Goal: Communication & Community: Answer question/provide support

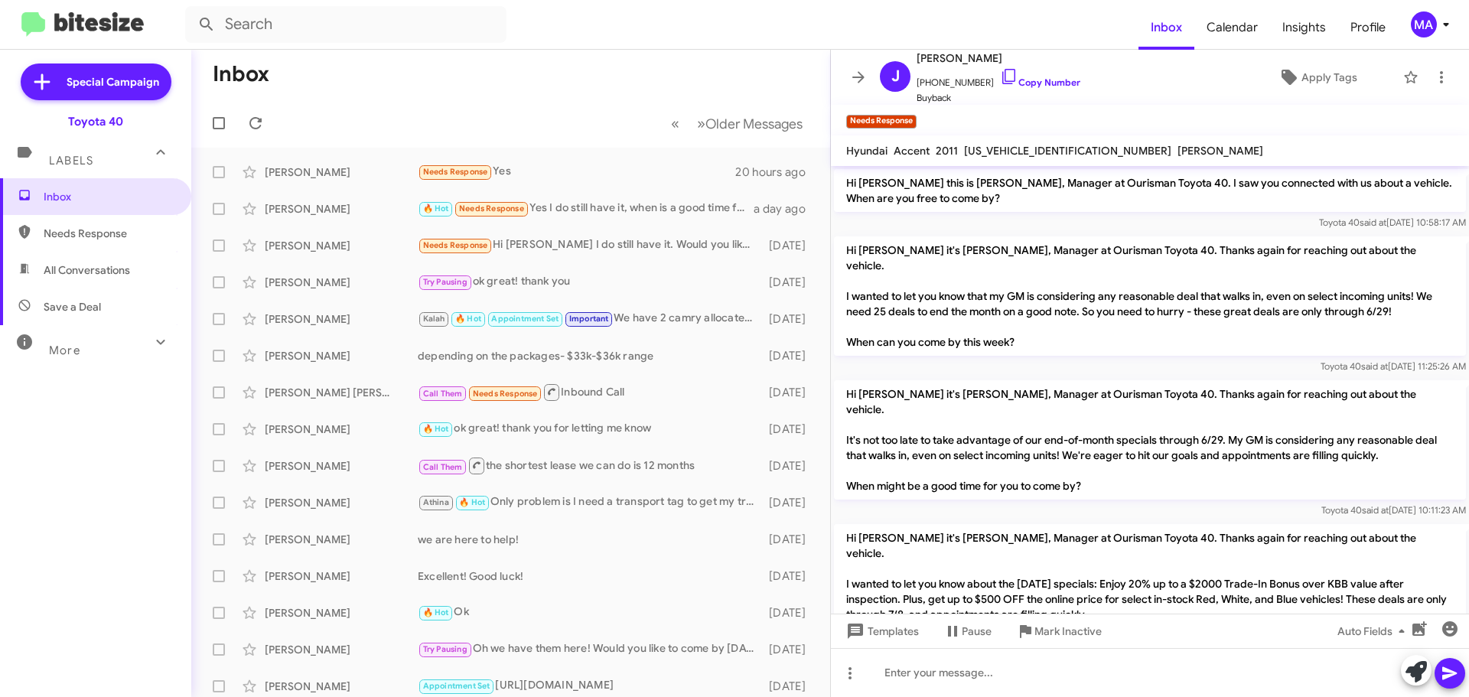
scroll to position [321, 0]
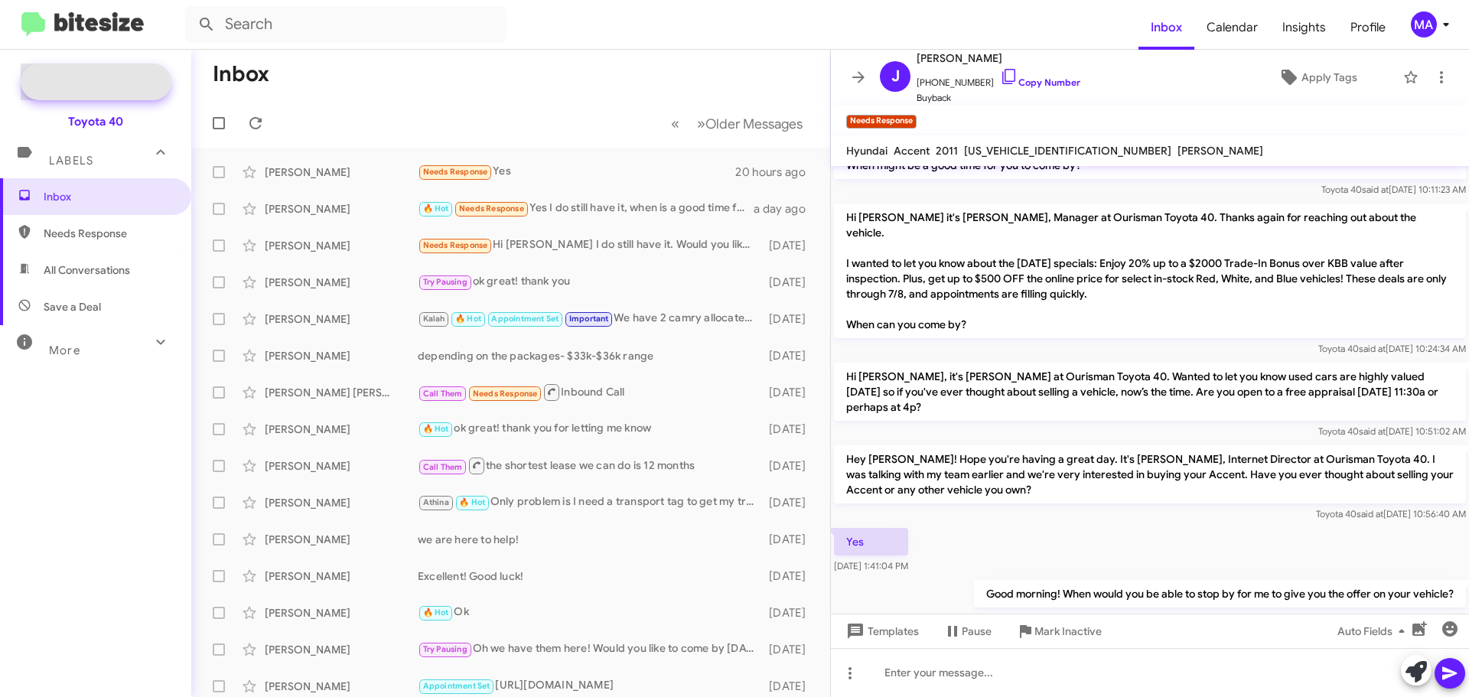
click at [107, 79] on span "Special Campaign" at bounding box center [113, 81] width 93 height 15
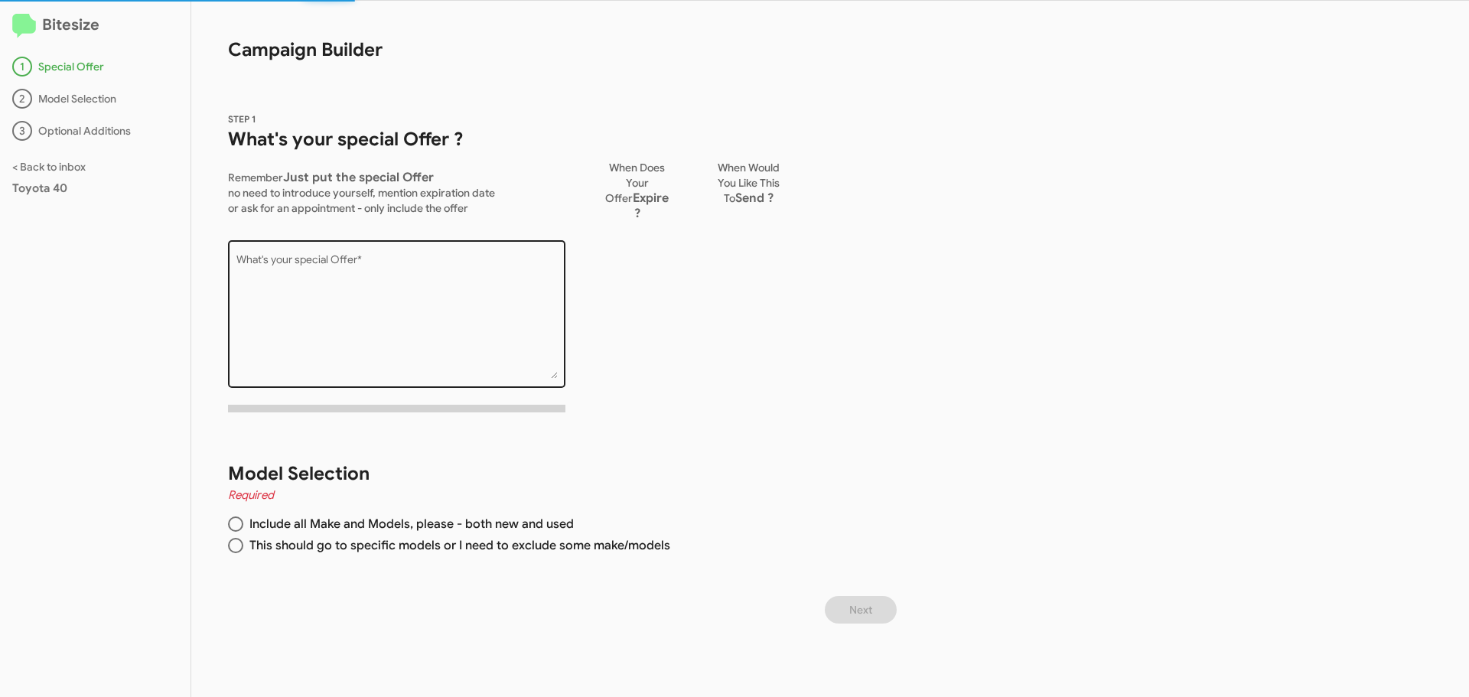
click at [377, 282] on textarea "What's your special Offer *" at bounding box center [396, 317] width 321 height 124
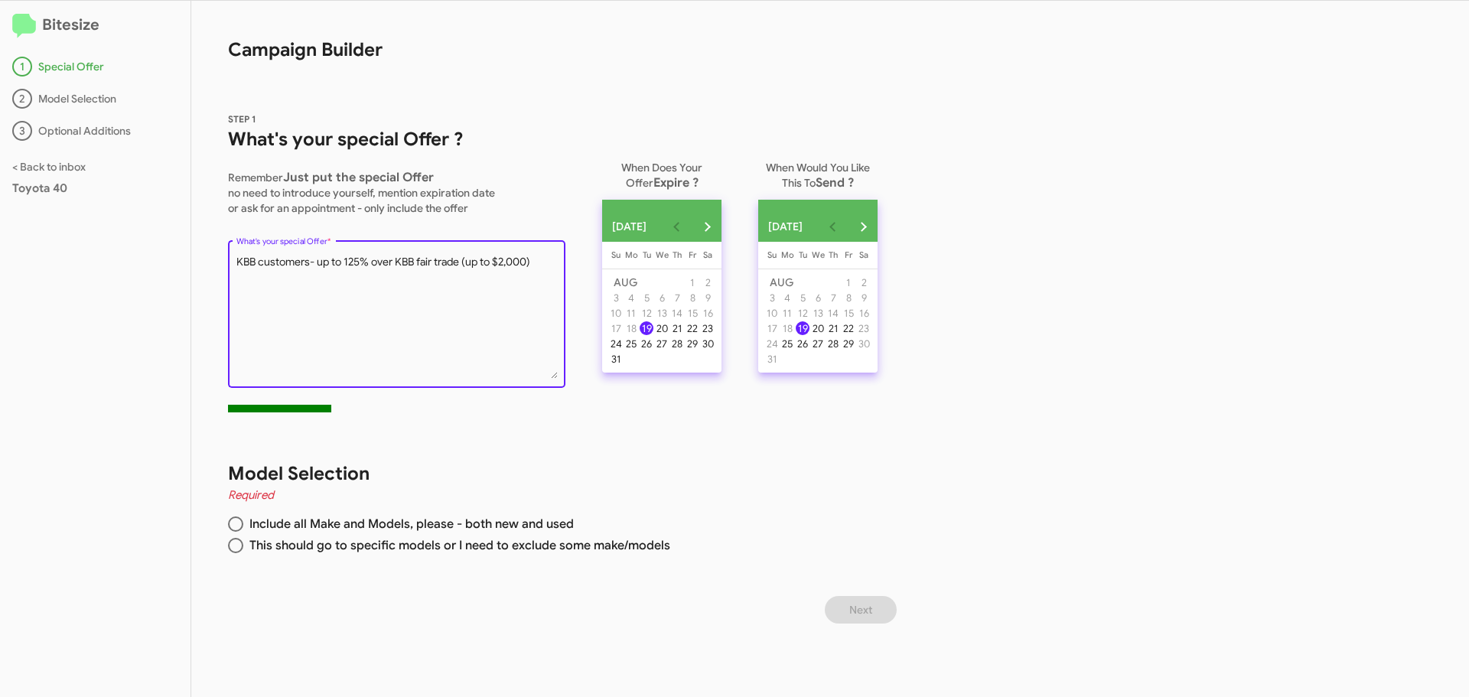
click at [233, 269] on div "What's your special Offer *" at bounding box center [396, 312] width 337 height 151
click at [236, 258] on textarea "What's your special Offer *" at bounding box center [396, 317] width 321 height 124
click at [432, 268] on textarea "What's your special Offer *" at bounding box center [396, 317] width 321 height 124
click at [417, 266] on textarea "What's your special Offer *" at bounding box center [396, 317] width 321 height 124
click at [423, 286] on textarea "What's your special Offer *" at bounding box center [396, 317] width 321 height 124
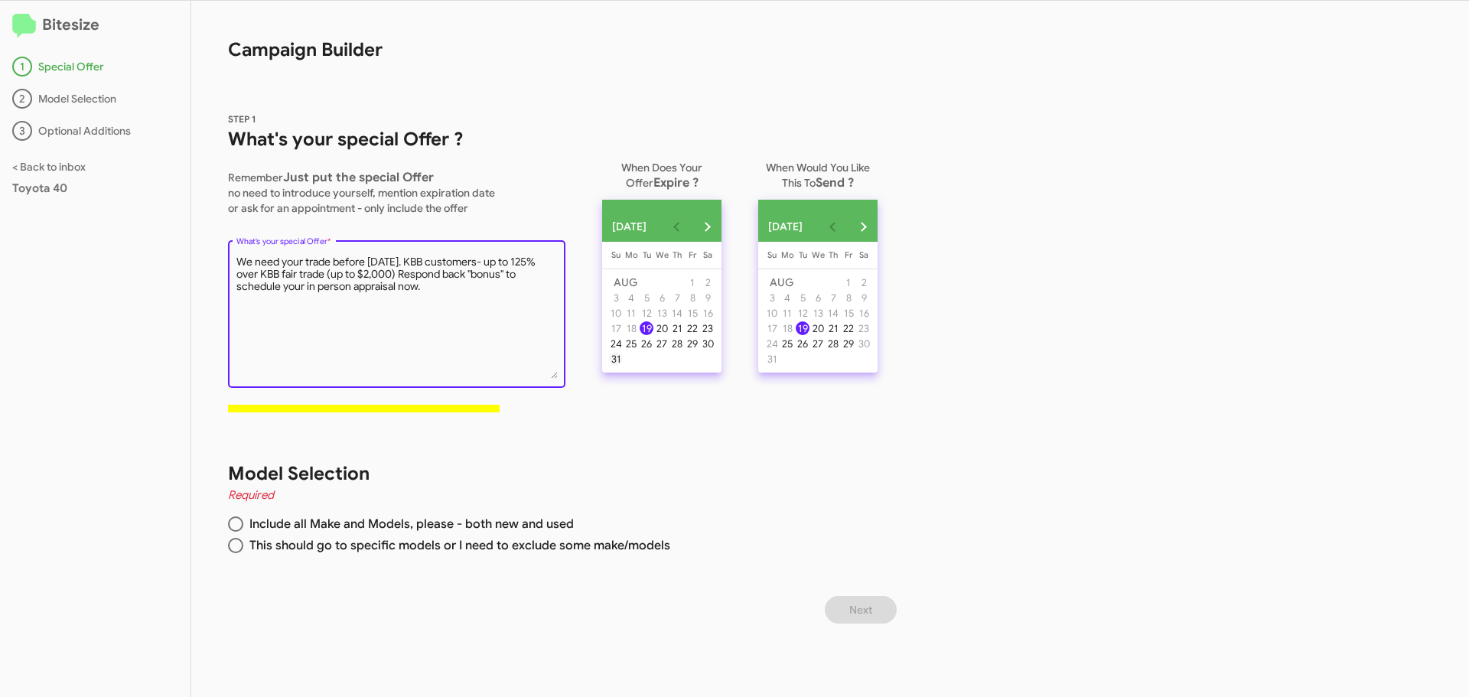
type textarea "We need your trade before [DATE]. KBB customers- up to 125% over KBB fair trade…"
click at [616, 366] on div "31" at bounding box center [616, 359] width 14 height 14
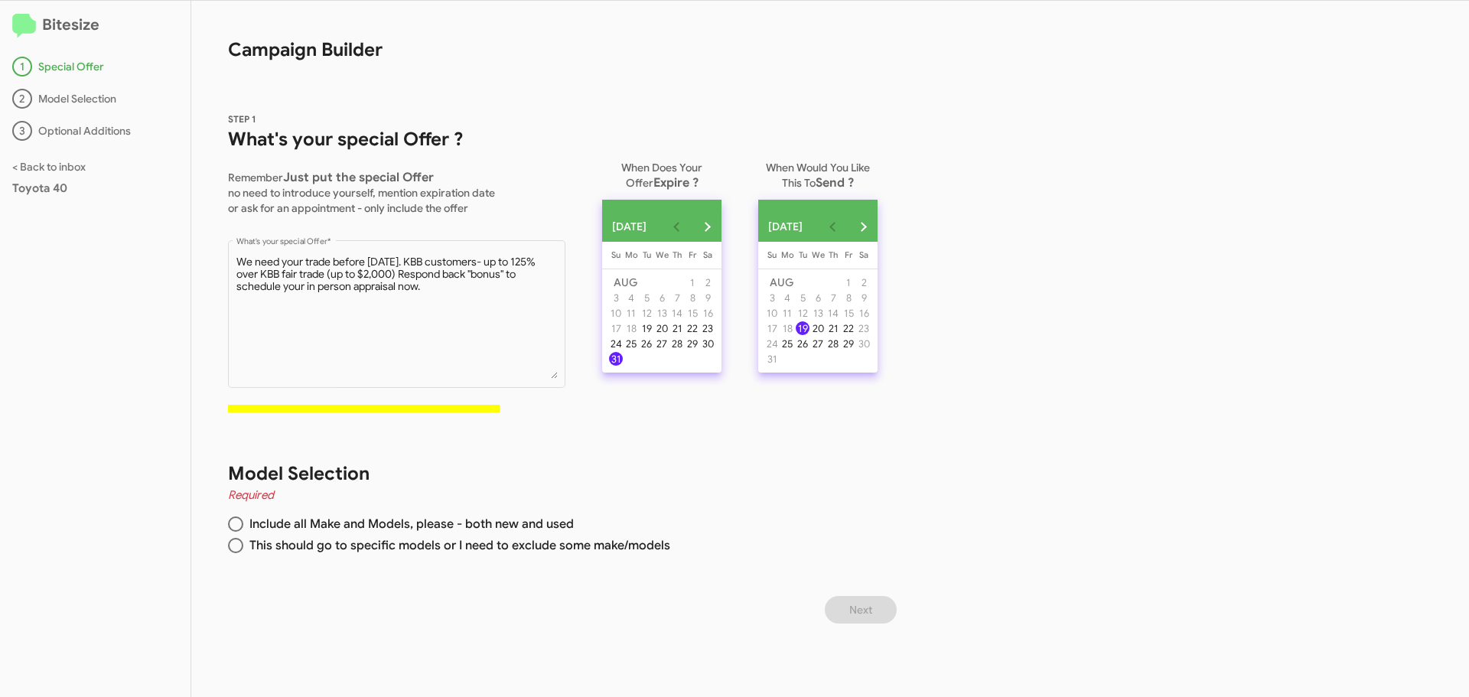
click at [809, 335] on div "19" at bounding box center [803, 328] width 14 height 14
click at [841, 441] on div "Model Selection Required Include all Make and Models, please - both new and use…" at bounding box center [546, 510] width 711 height 171
click at [236, 518] on span at bounding box center [235, 523] width 15 height 15
click at [236, 518] on input "Include all Make and Models, please - both new and used" at bounding box center [235, 523] width 15 height 15
radio input "true"
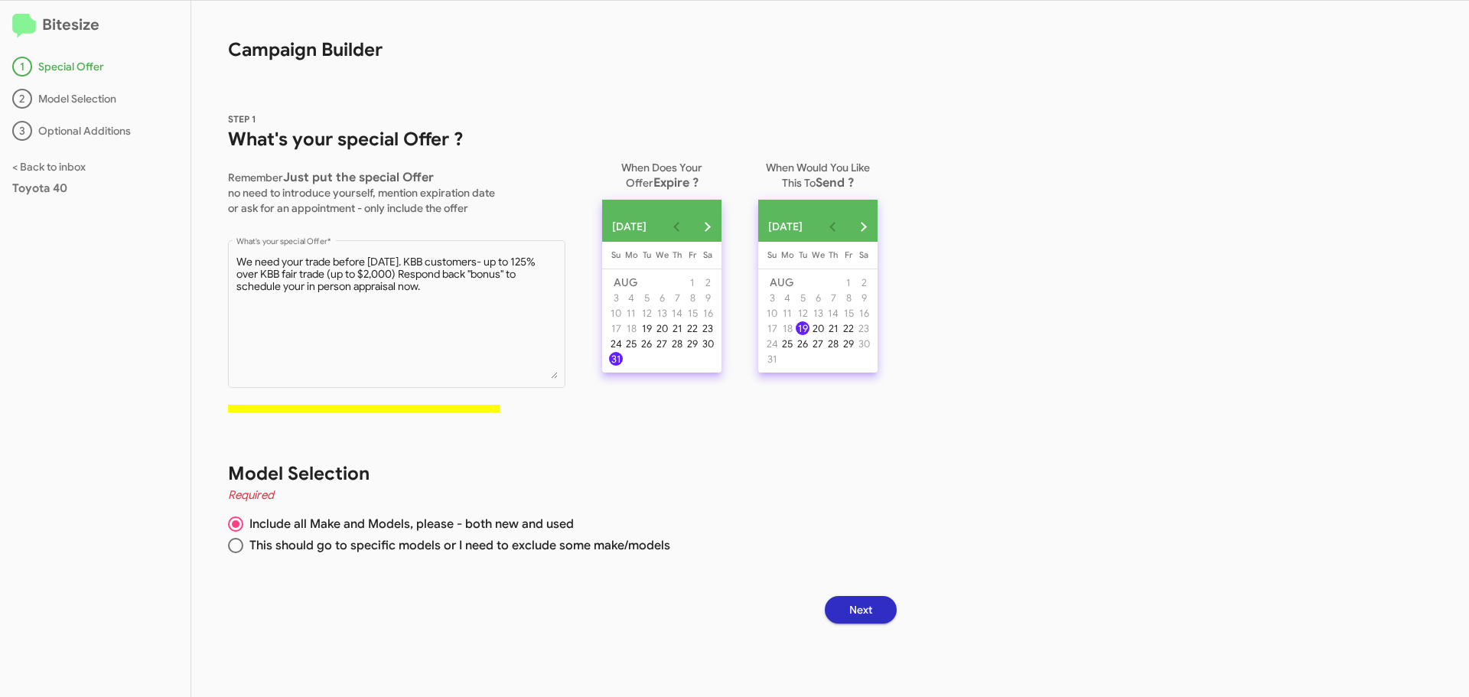
click at [856, 606] on button "Next" at bounding box center [861, 610] width 72 height 28
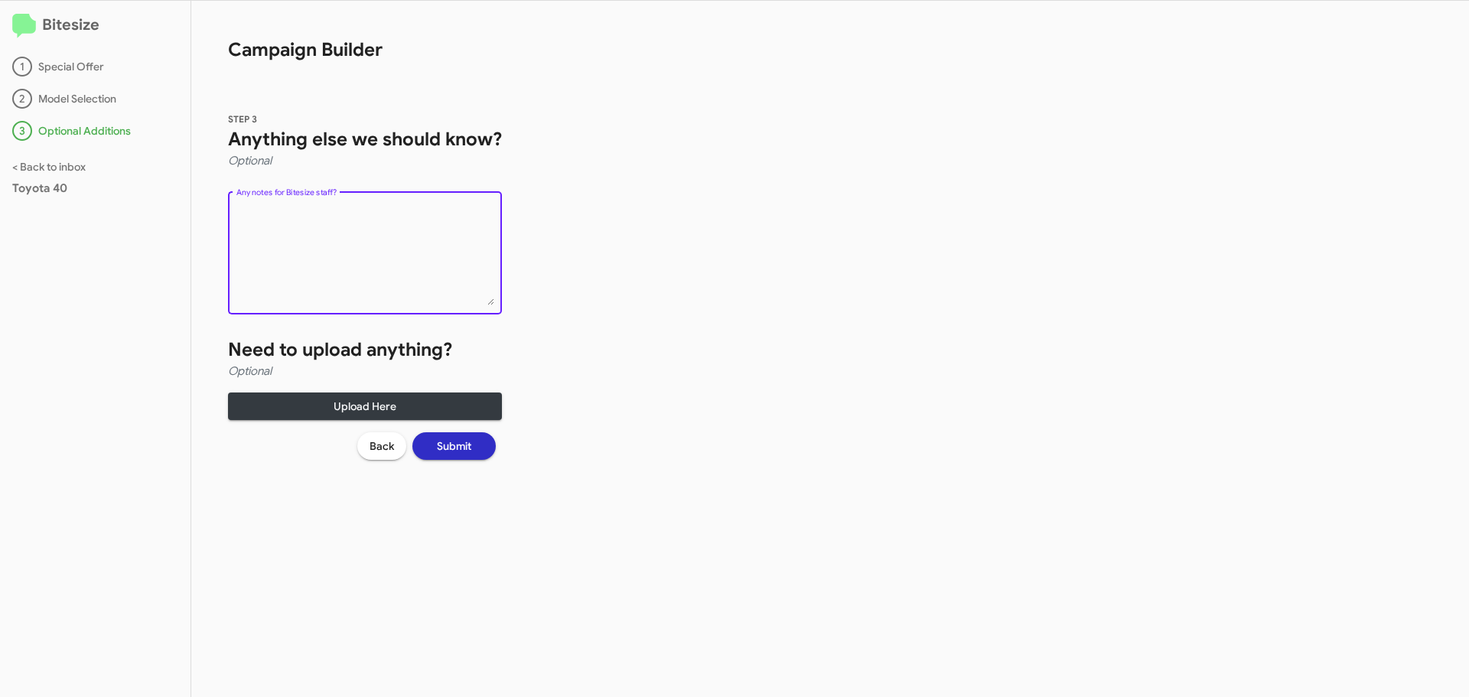
click at [352, 213] on textarea "Any notes for Bitesize staff?" at bounding box center [365, 255] width 258 height 99
type textarea "I need this to go out to all KBB clients please."
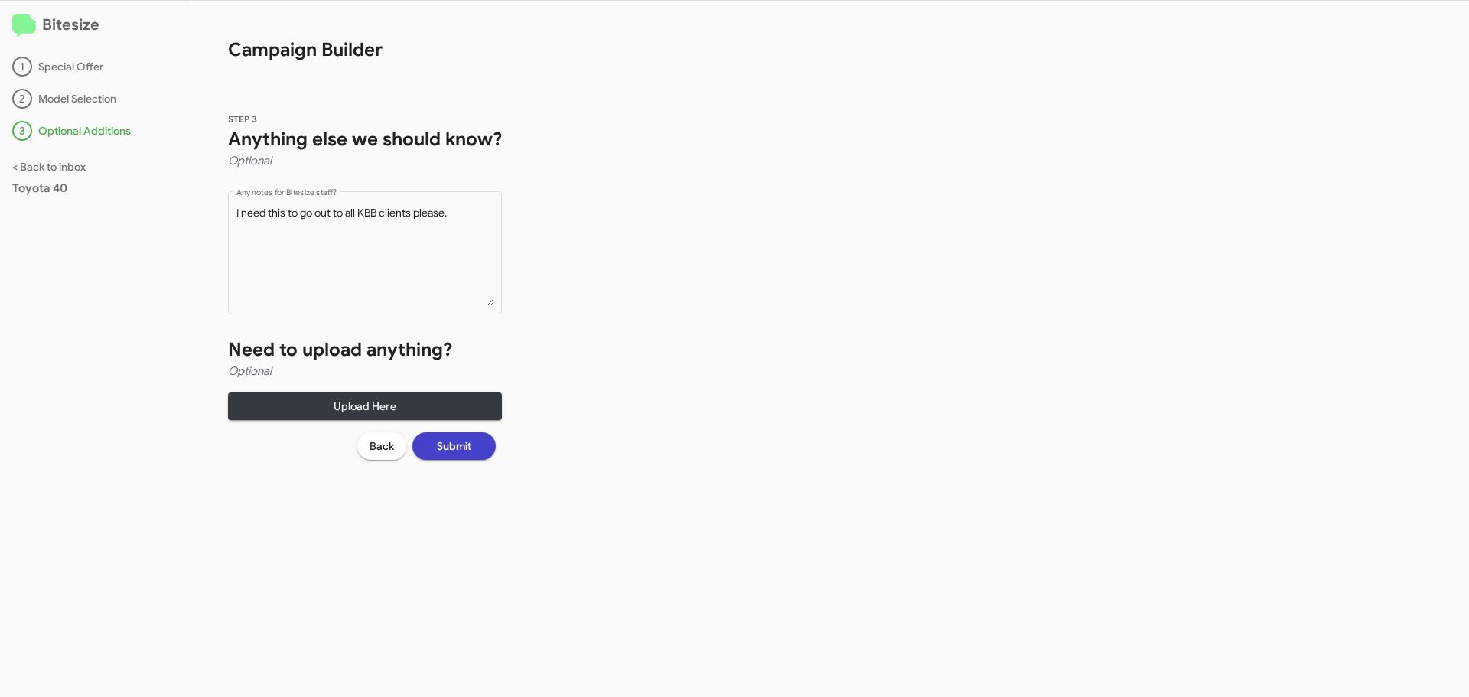
click at [453, 443] on span "Submit" at bounding box center [454, 446] width 34 height 28
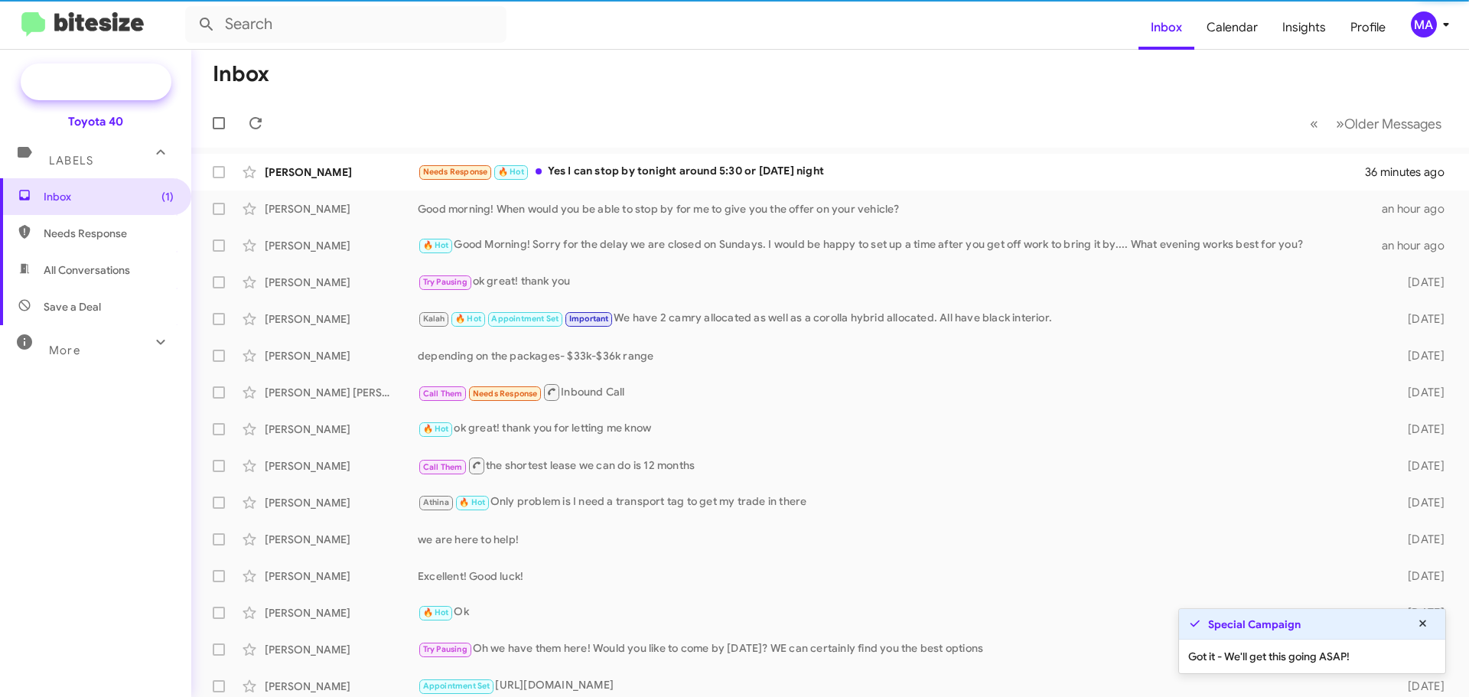
click at [96, 77] on span "Special Campaign" at bounding box center [113, 81] width 93 height 15
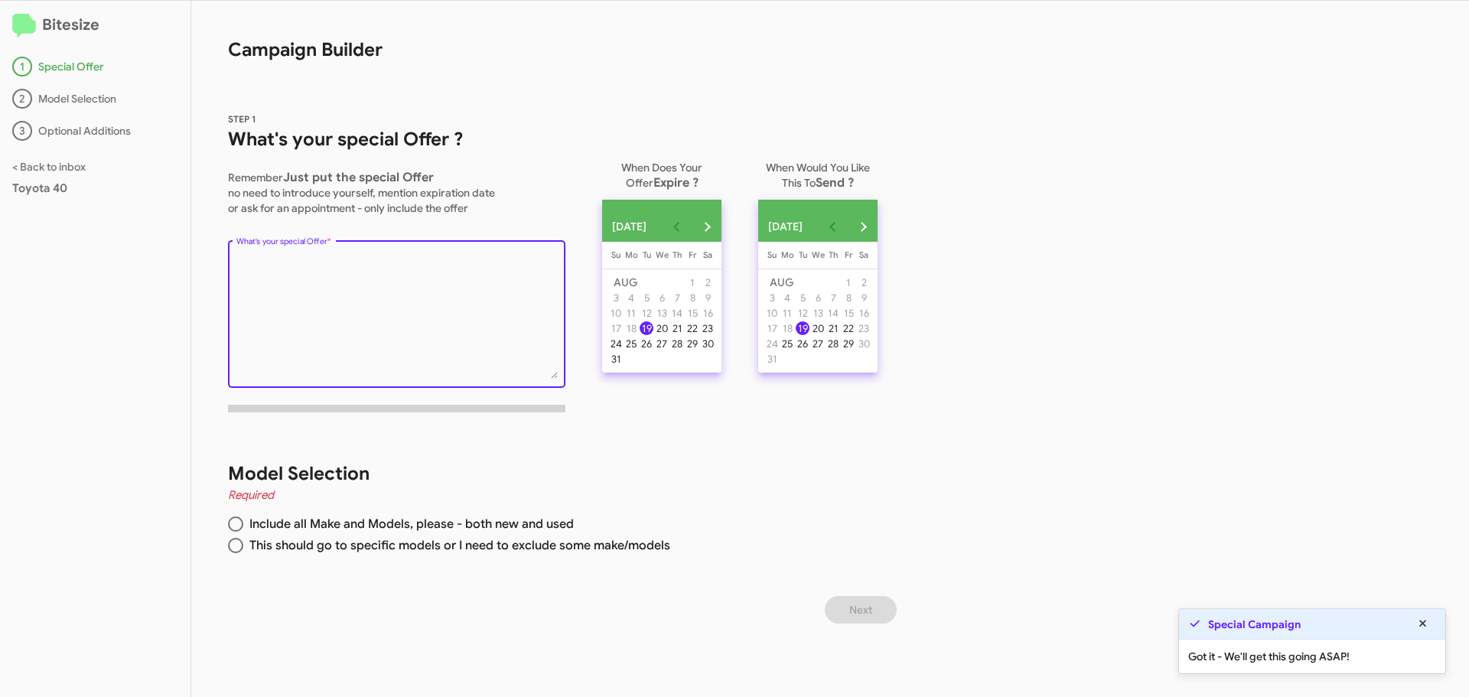
click at [415, 273] on textarea "What's your special Offer *" at bounding box center [396, 317] width 321 height 124
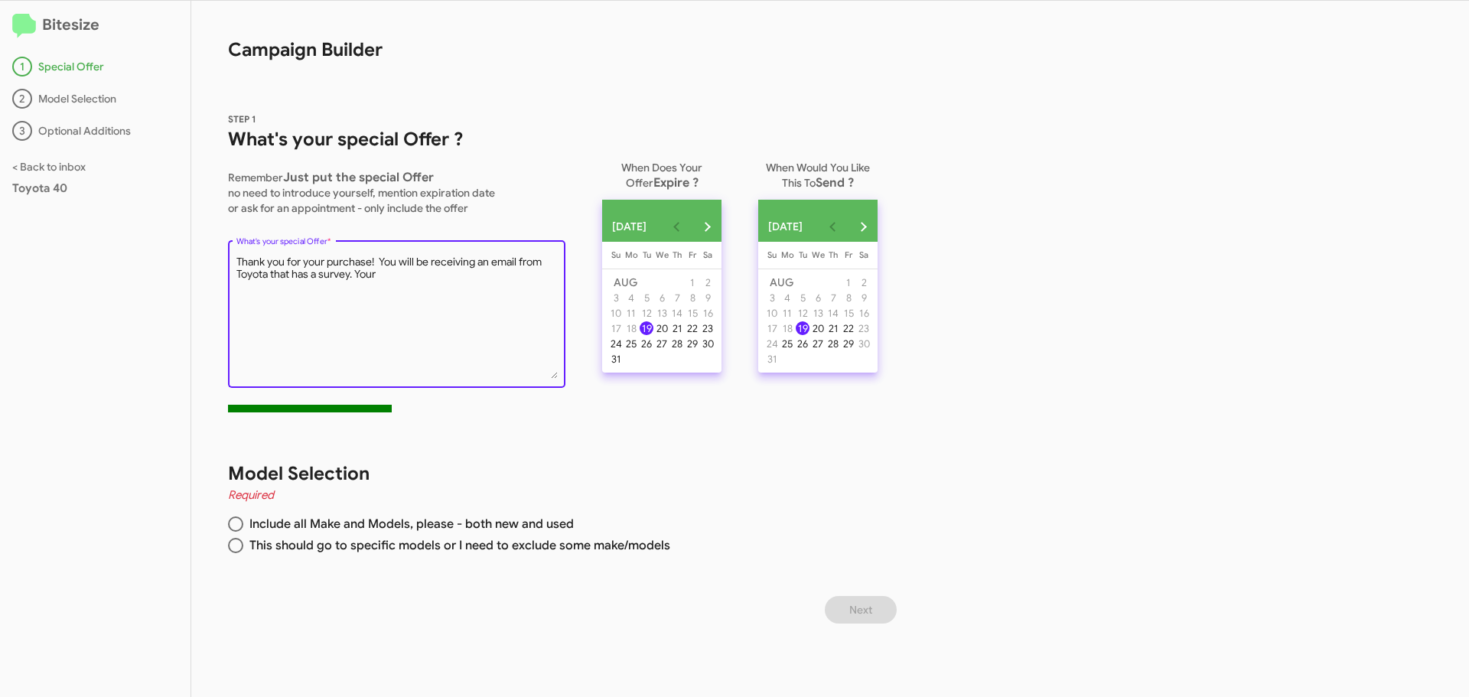
click at [403, 286] on textarea "What's your special Offer *" at bounding box center [396, 317] width 321 height 124
type textarea "T"
type textarea "A"
type textarea "New Toyota customers survey request and google review."
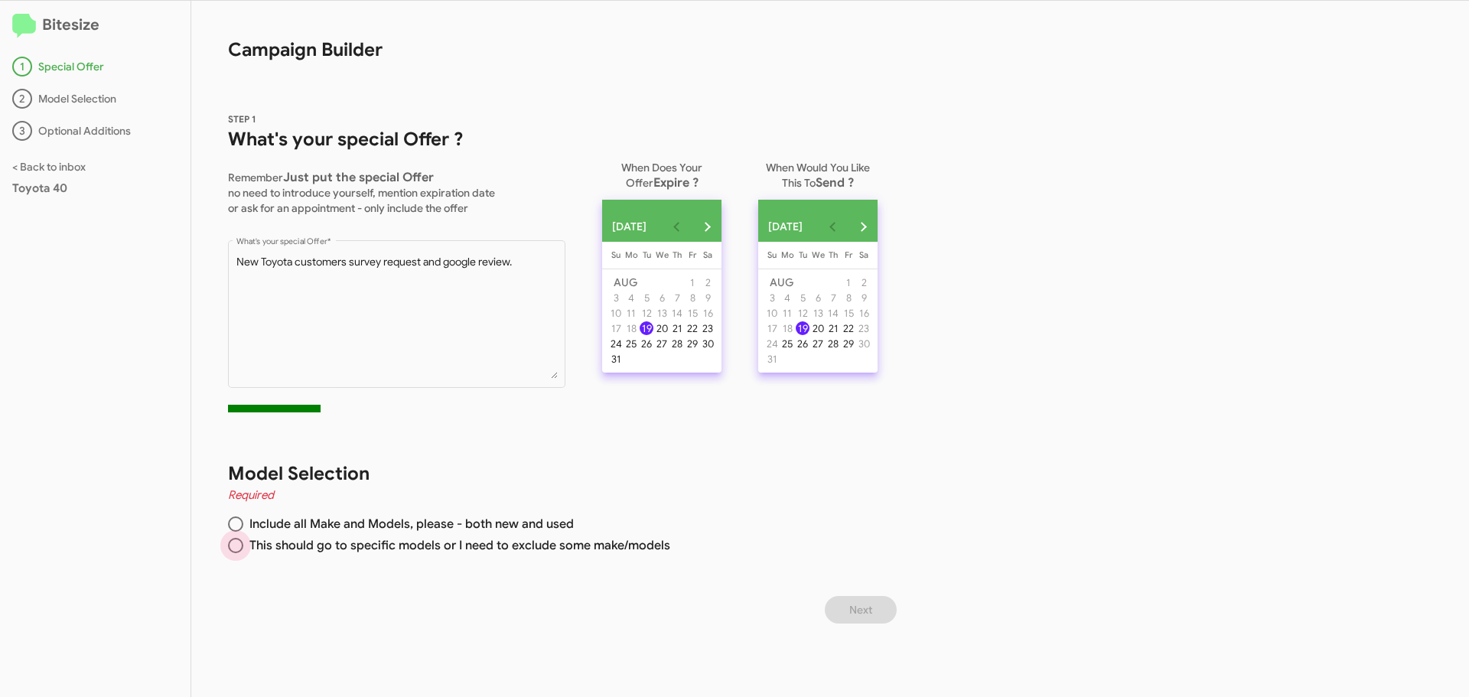
click at [233, 549] on span at bounding box center [235, 545] width 15 height 15
click at [233, 549] on input "This should go to specific models or I need to exclude some make/models" at bounding box center [235, 545] width 15 height 15
radio input "true"
click at [721, 229] on button "Next month" at bounding box center [707, 226] width 31 height 31
click at [652, 366] on div "30" at bounding box center [647, 359] width 14 height 14
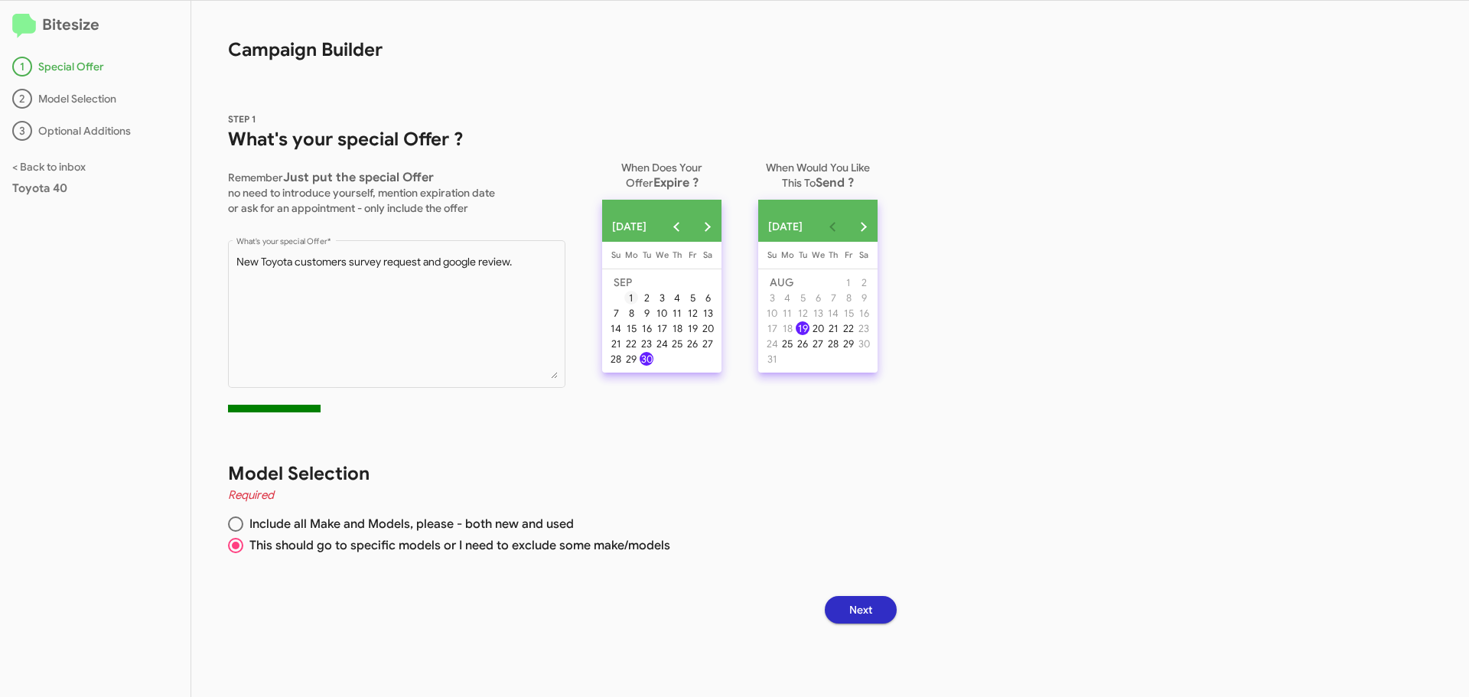
click at [637, 299] on div "1" at bounding box center [631, 298] width 14 height 14
click at [825, 334] on div "20" at bounding box center [818, 328] width 14 height 14
click at [886, 608] on button "Next" at bounding box center [861, 610] width 72 height 28
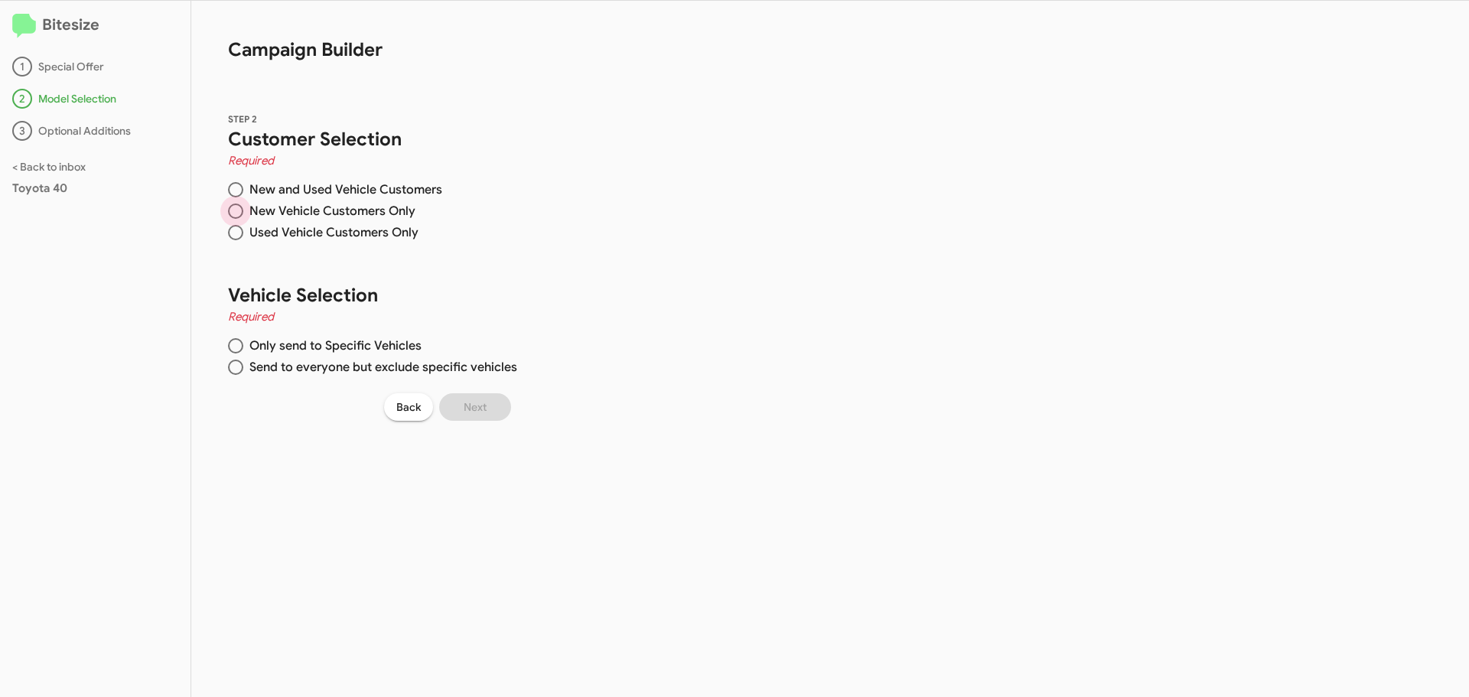
click at [235, 213] on span at bounding box center [235, 210] width 15 height 15
click at [235, 213] on input "New Vehicle Customers Only" at bounding box center [235, 210] width 15 height 15
radio input "true"
click at [239, 350] on span at bounding box center [235, 345] width 15 height 15
click at [239, 350] on input "Only send to Specific Vehicles" at bounding box center [235, 345] width 15 height 15
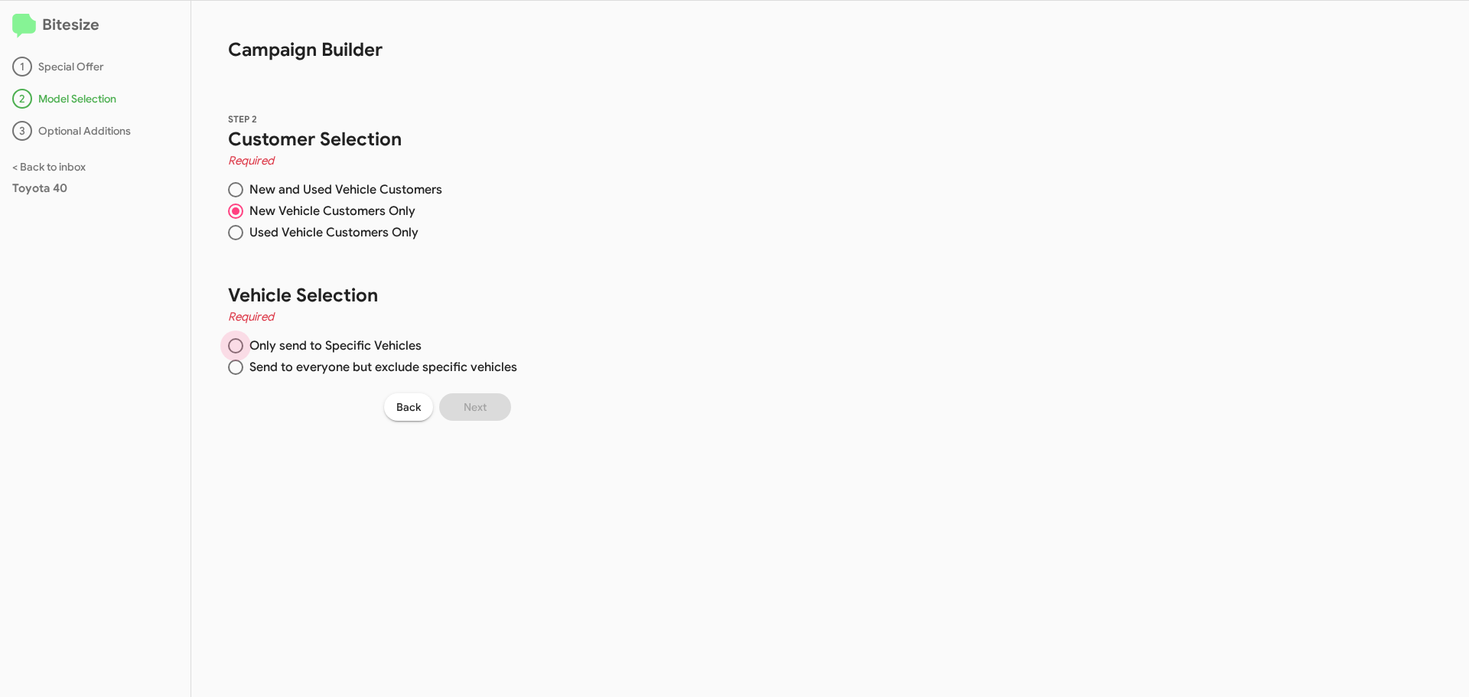
radio input "true"
click at [239, 350] on span at bounding box center [235, 345] width 15 height 15
click at [239, 350] on input "Only send to Specific Vehicles" at bounding box center [235, 345] width 15 height 15
click at [239, 368] on span at bounding box center [235, 367] width 15 height 15
click at [239, 368] on input "Send to everyone but exclude specific vehicles" at bounding box center [235, 367] width 15 height 15
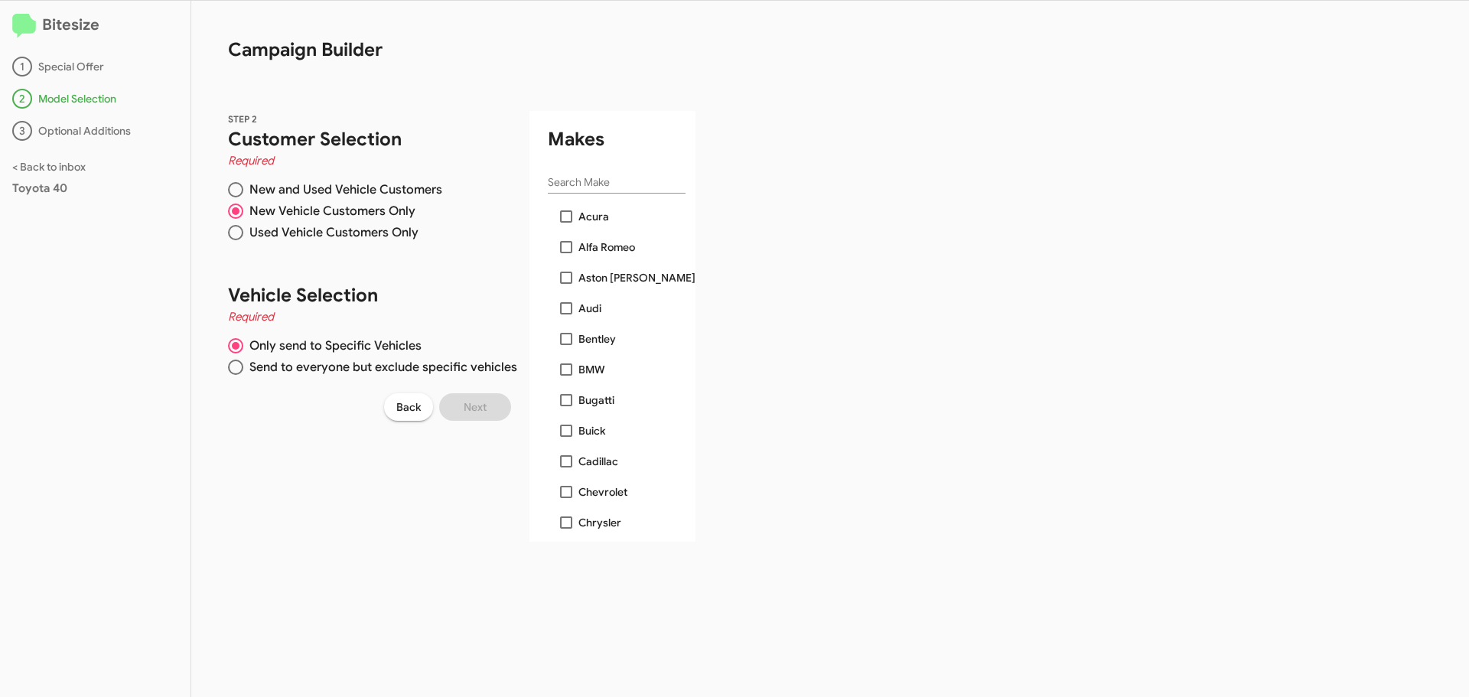
radio input "true"
click at [239, 350] on span at bounding box center [235, 345] width 15 height 15
click at [239, 350] on input "Only send to Specific Vehicles" at bounding box center [235, 345] width 15 height 15
radio input "true"
click at [616, 182] on input "Search Make" at bounding box center [617, 183] width 138 height 12
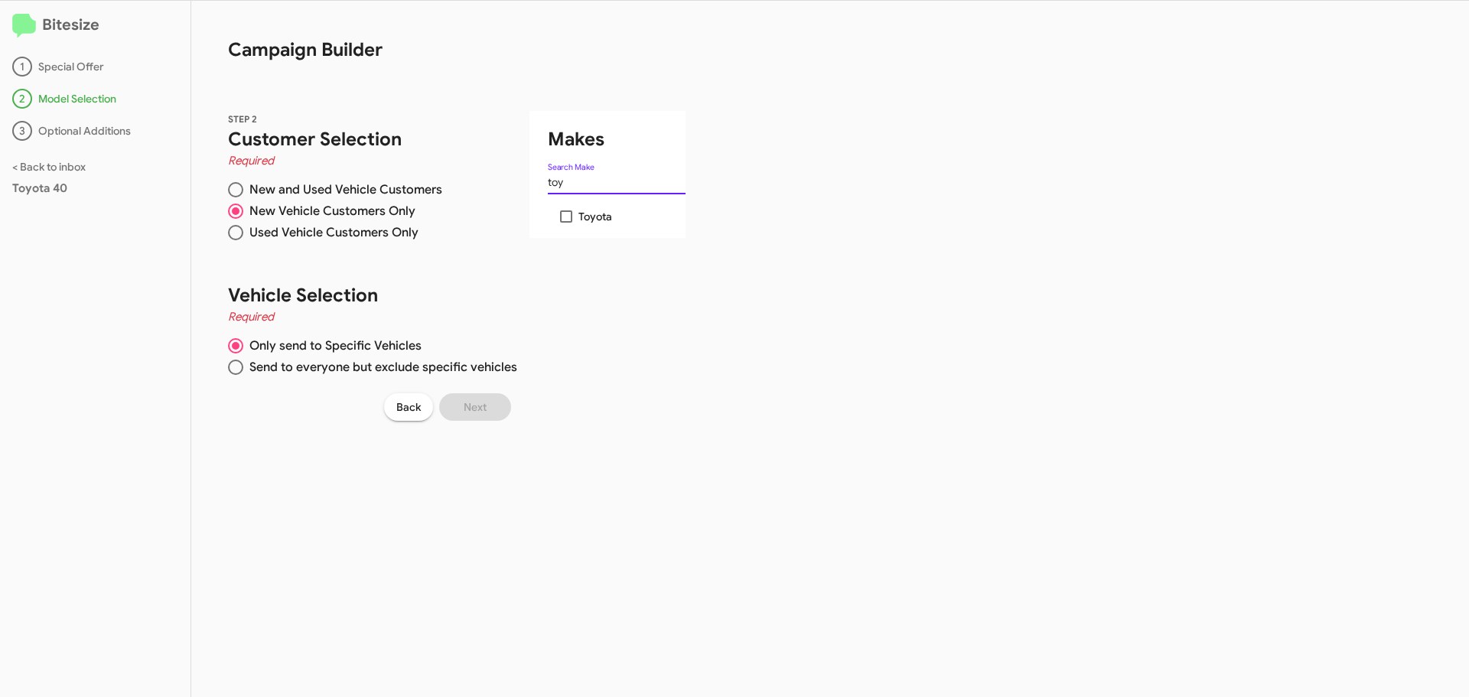
type input "toy"
click at [562, 218] on span at bounding box center [566, 216] width 12 height 12
click at [565, 223] on input "Toyota" at bounding box center [565, 223] width 1 height 1
checkbox input "true"
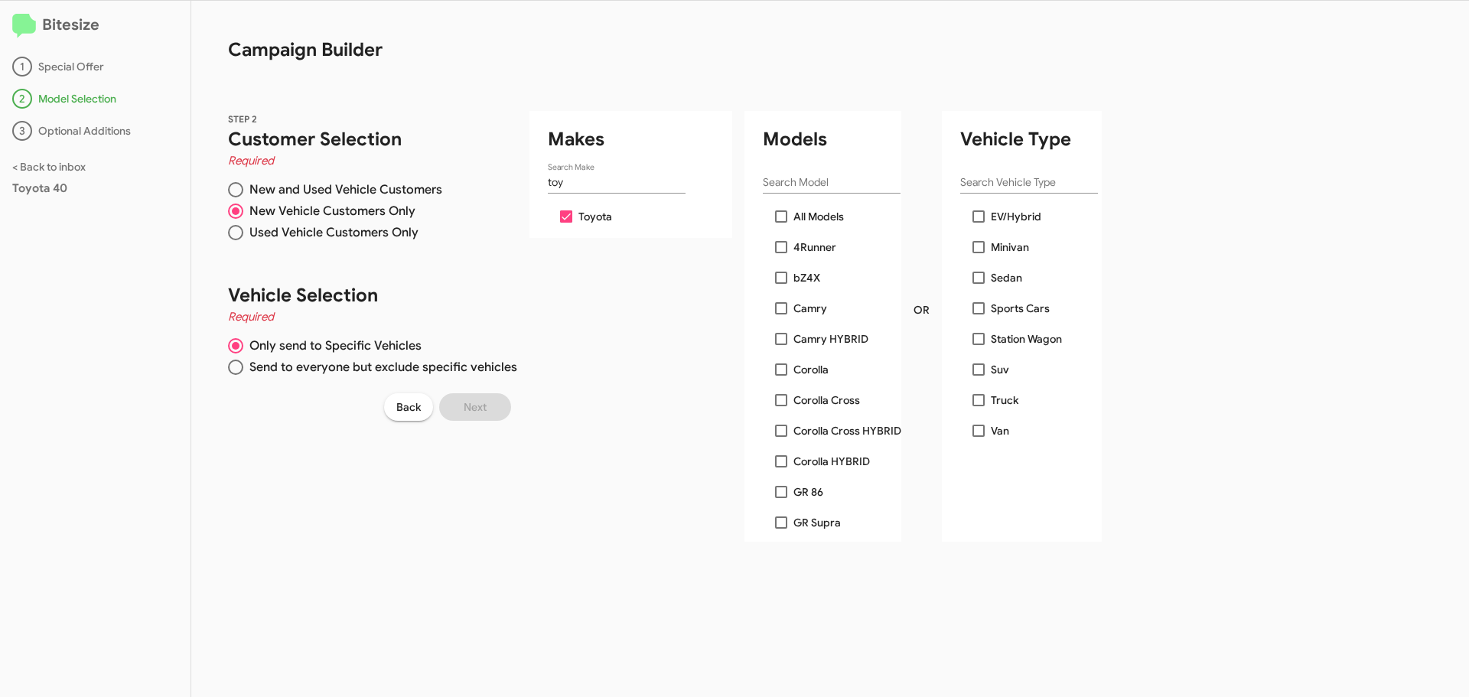
click at [638, 324] on div "STEP 2 Customer Selection Required New and Used Vehicle Customers New Vehicle C…" at bounding box center [621, 307] width 860 height 467
click at [781, 216] on span at bounding box center [781, 216] width 12 height 12
click at [781, 223] on input "All Models" at bounding box center [780, 223] width 1 height 1
checkbox input "true"
click at [477, 411] on span "Next" at bounding box center [475, 407] width 23 height 28
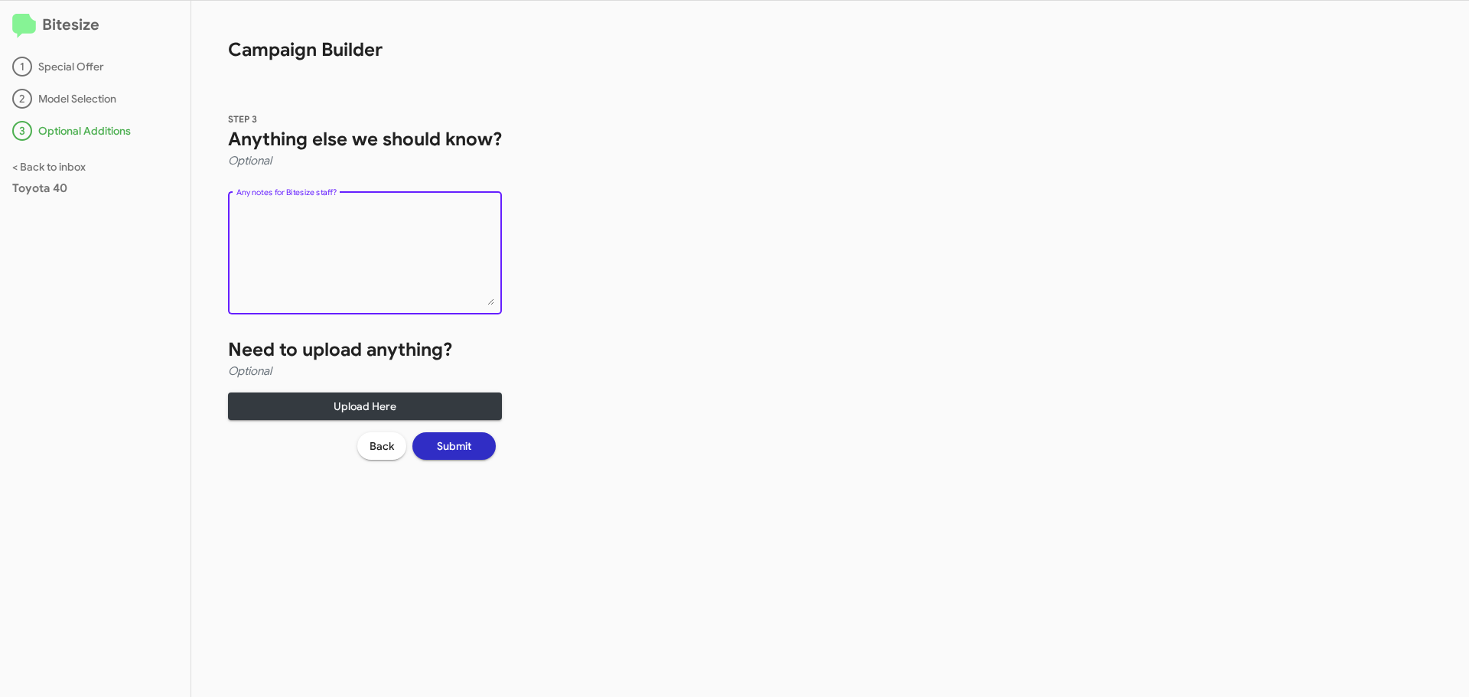
click at [373, 234] on textarea "Any notes for Bitesize staff?" at bounding box center [365, 255] width 258 height 99
click at [368, 294] on textarea "Any notes for Bitesize staff?" at bounding box center [365, 255] width 258 height 99
click at [472, 252] on textarea "Any notes for Bitesize staff?" at bounding box center [365, 255] width 258 height 99
drag, startPoint x: 402, startPoint y: 250, endPoint x: 451, endPoint y: 250, distance: 48.2
click at [403, 250] on textarea "Any notes for Bitesize staff?" at bounding box center [365, 255] width 258 height 99
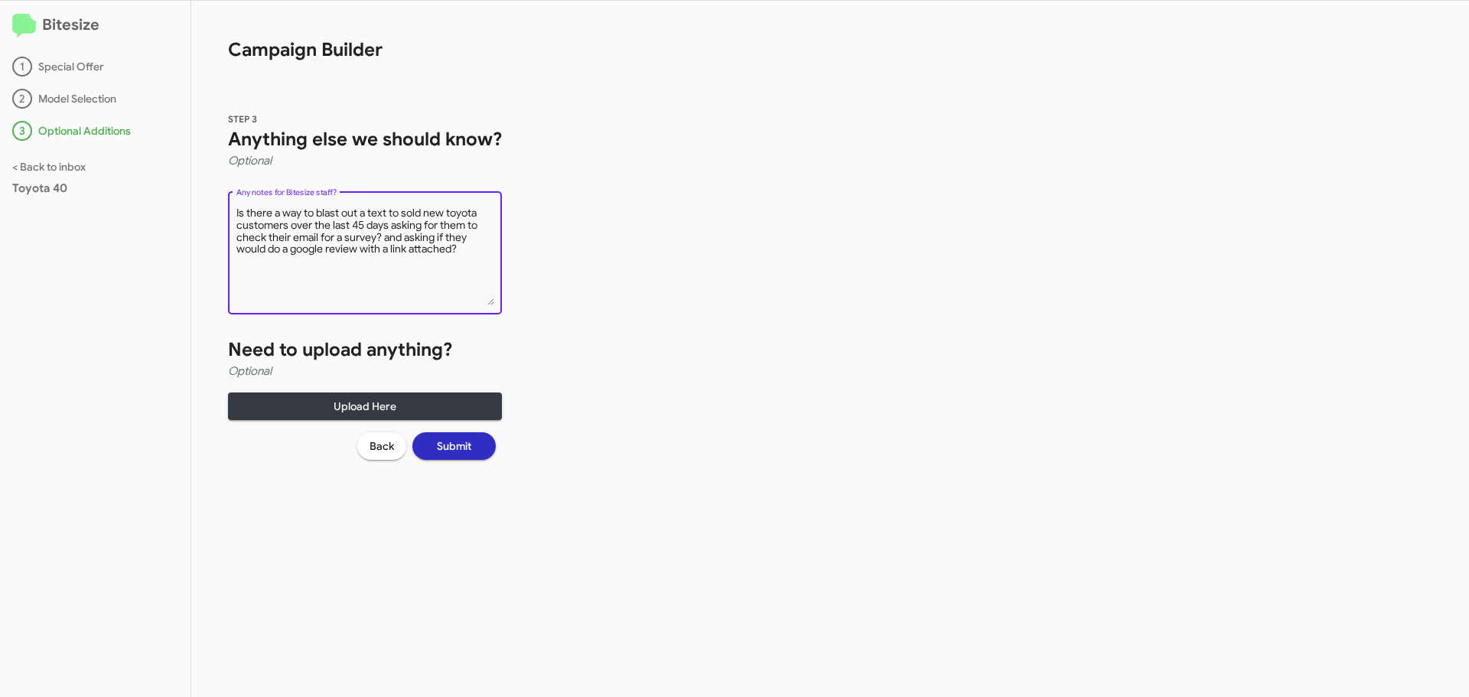
type textarea "Is there a way to blast out a text to sold new toyota customers over the last 4…"
click at [477, 448] on button "Submit" at bounding box center [453, 446] width 83 height 28
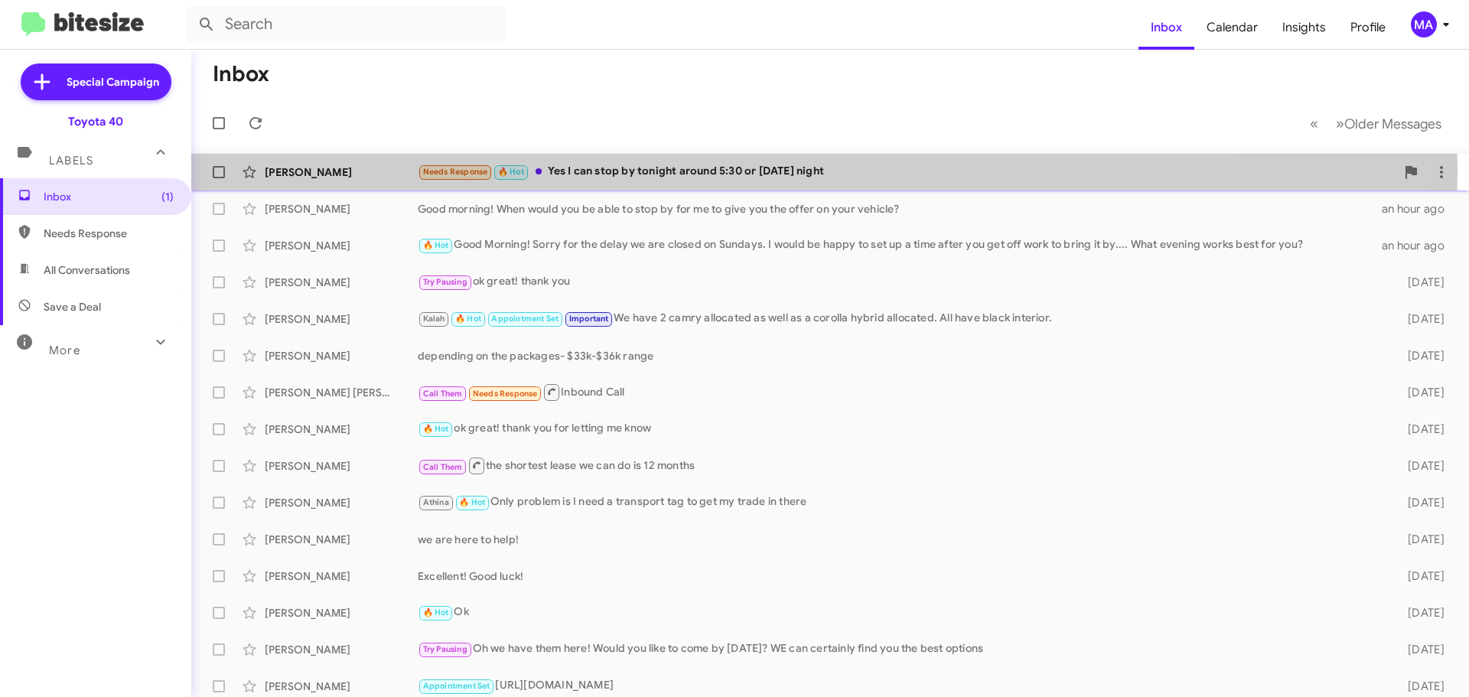
click at [666, 171] on div "Needs Response 🔥 Hot Yes I can stop by tonight around 5:30 or [DATE] night" at bounding box center [907, 172] width 978 height 18
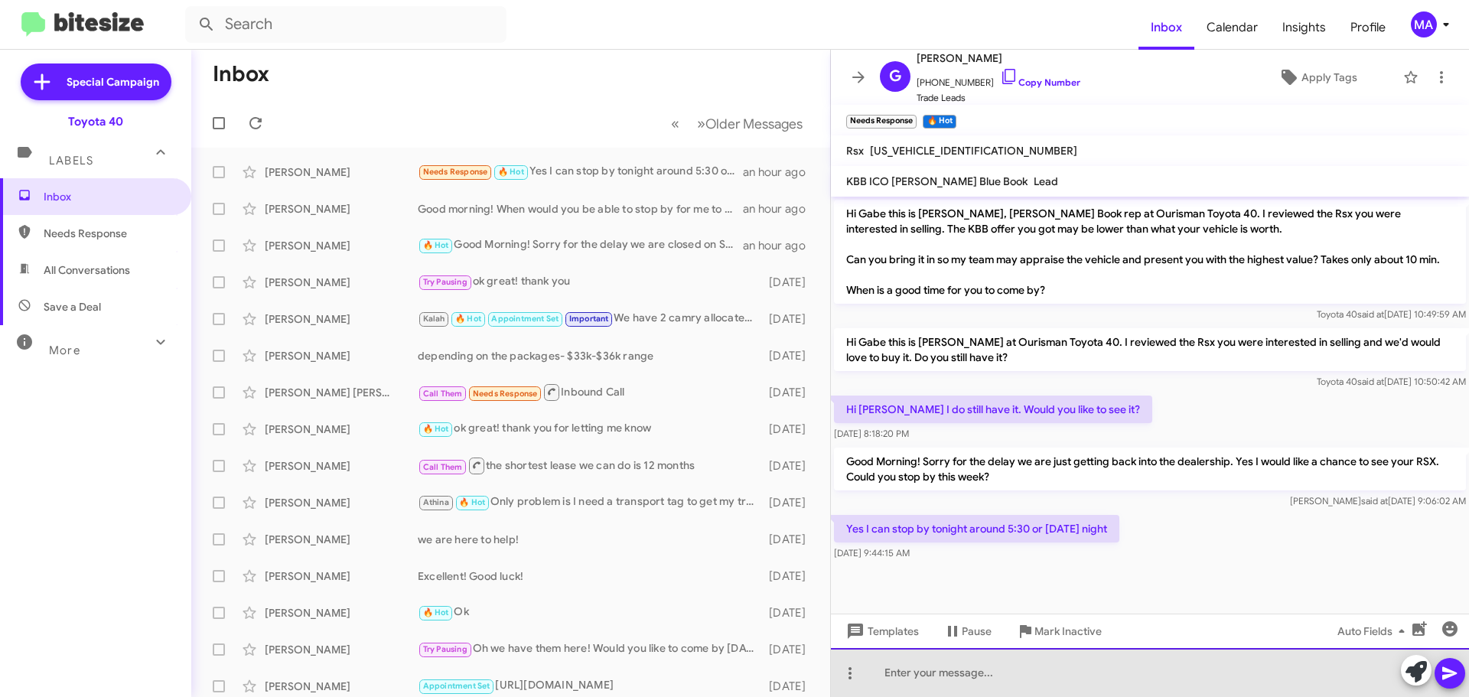
click at [909, 674] on div at bounding box center [1150, 672] width 638 height 49
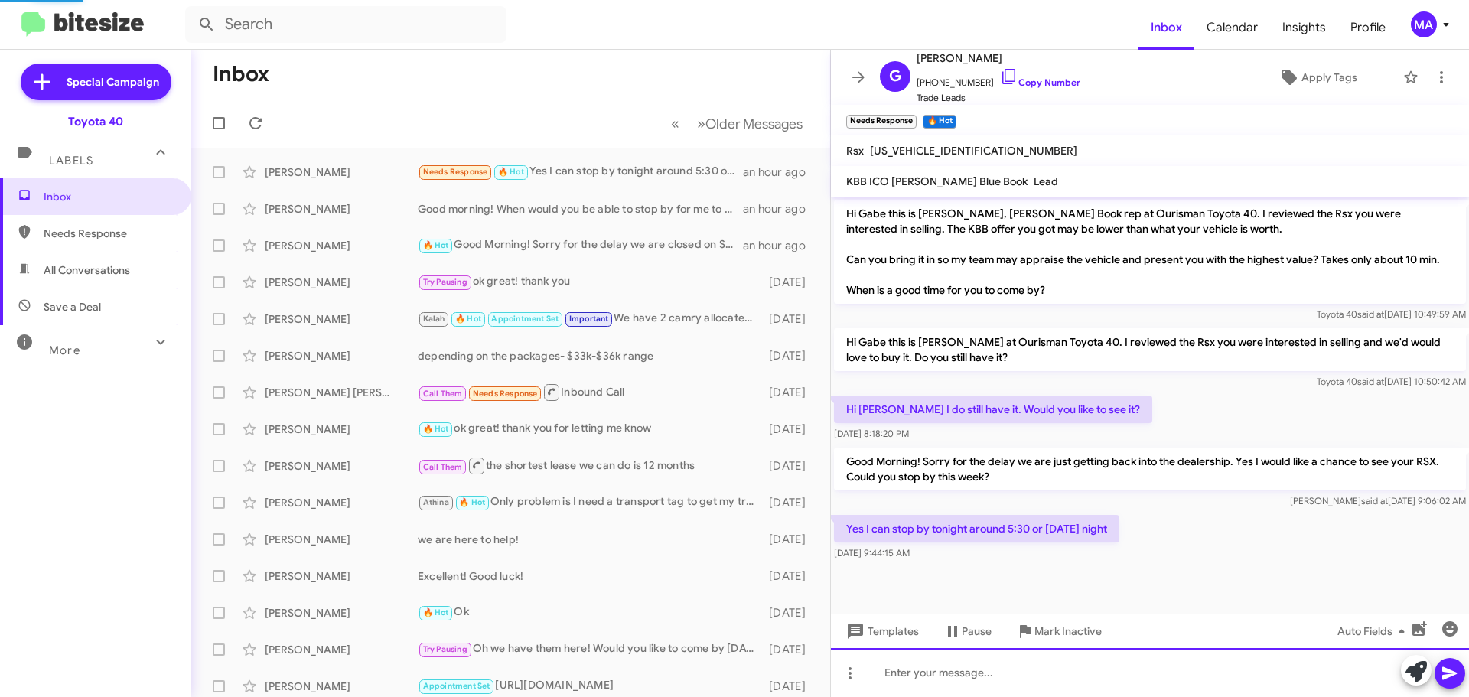
scroll to position [41, 0]
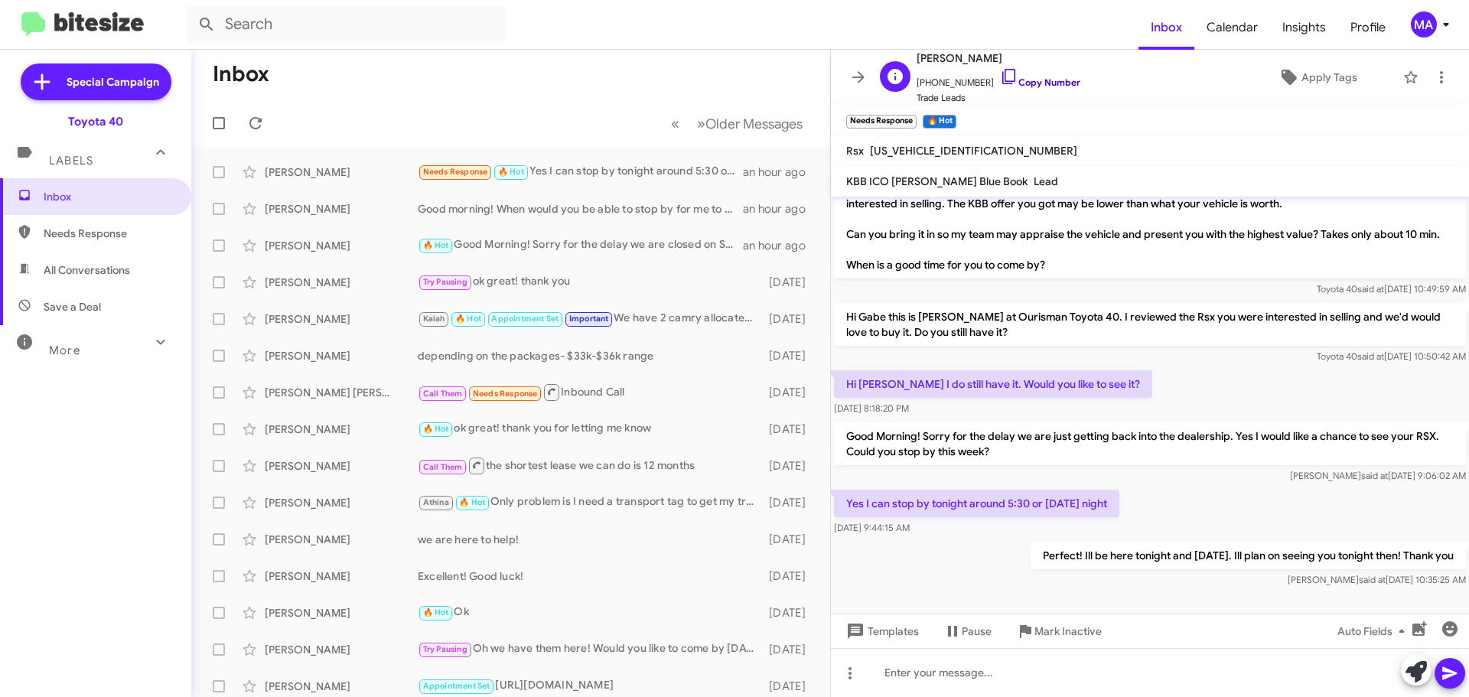
click at [1000, 73] on icon at bounding box center [1009, 76] width 18 height 18
click at [117, 80] on span "Special Campaign" at bounding box center [113, 81] width 93 height 15
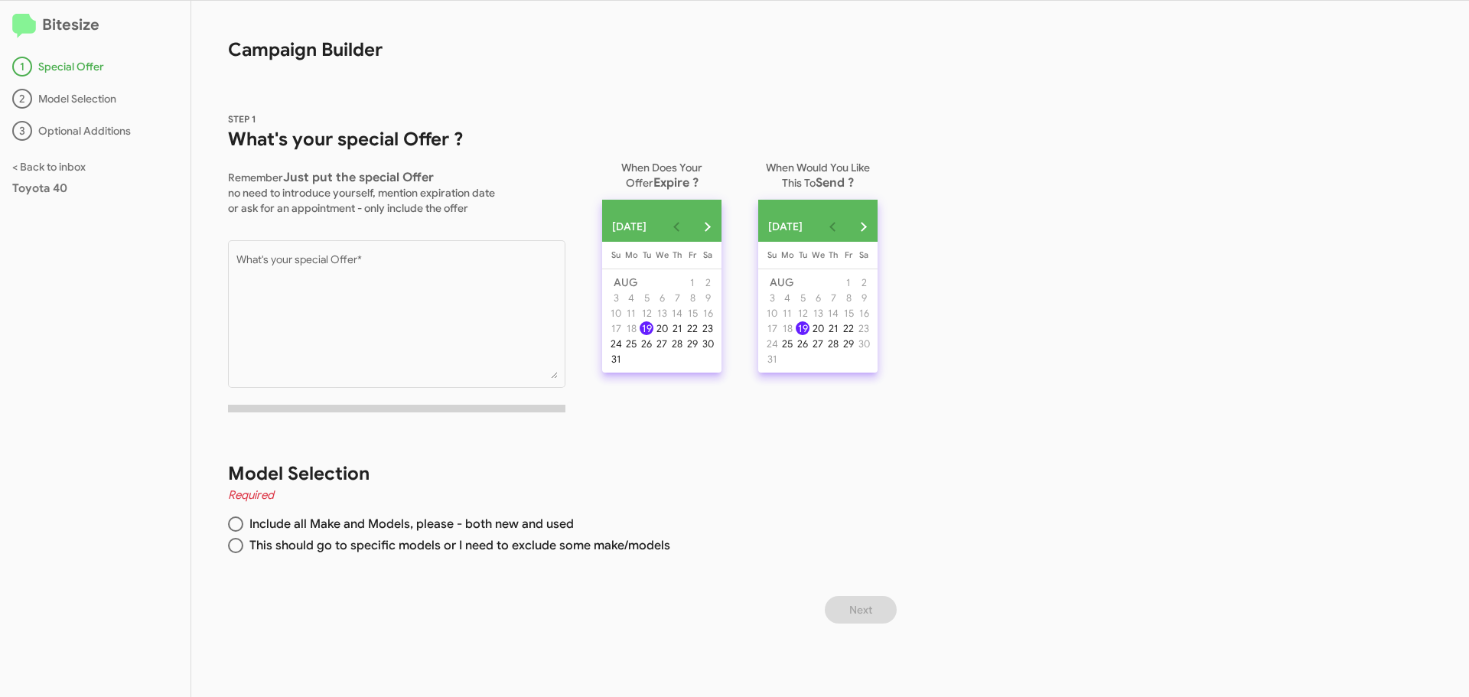
drag, startPoint x: 618, startPoint y: 370, endPoint x: 702, endPoint y: 282, distance: 121.7
click at [671, 330] on tbody "[DATE] 2 3 4 5 6 7 8 9 10 11 12 13 14 15 16 17 18 19 20 21 22 23 24 25 26 27 28…" at bounding box center [661, 321] width 107 height 92
click at [722, 230] on button "Next month" at bounding box center [707, 226] width 31 height 31
click at [699, 301] on div "5" at bounding box center [692, 298] width 14 height 14
click at [809, 335] on div "19" at bounding box center [803, 328] width 14 height 14
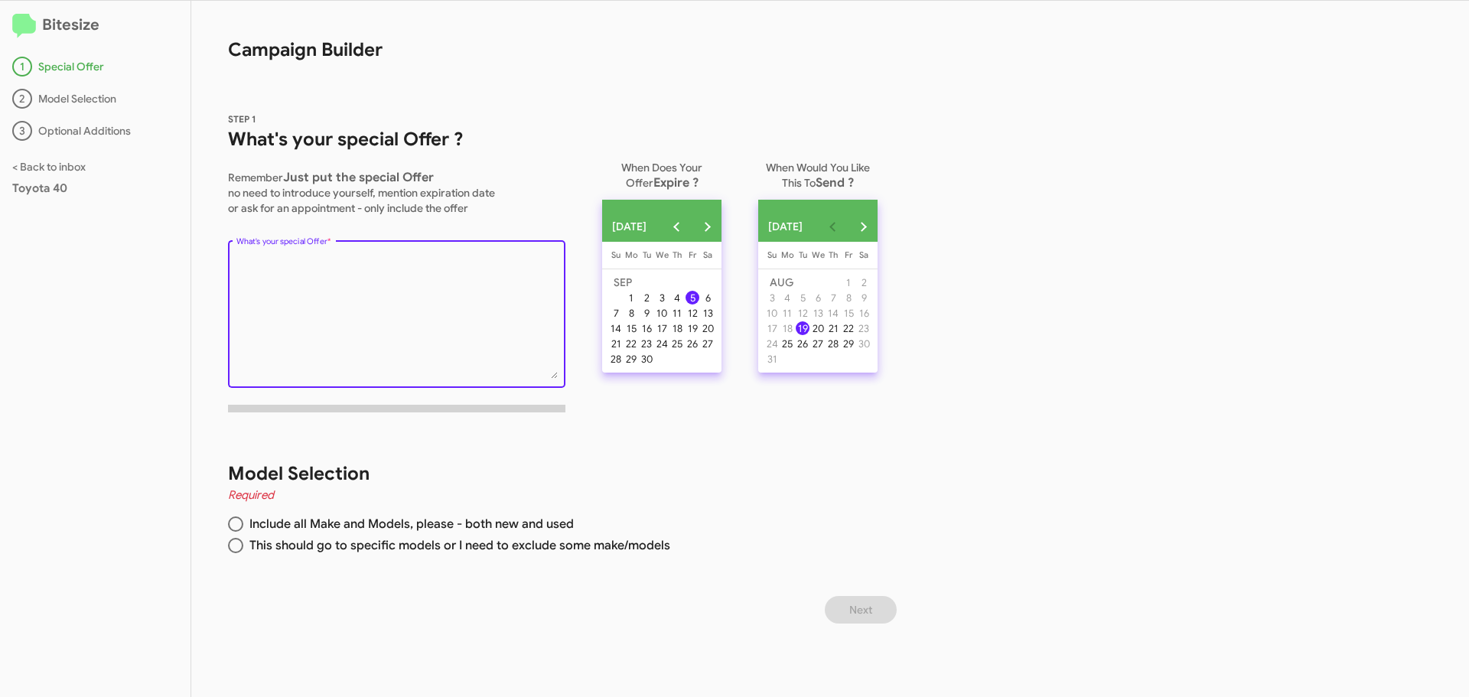
click at [503, 299] on textarea "What's your special Offer *" at bounding box center [396, 317] width 321 height 124
type textarea "[DATE] Sales start now!"
click at [238, 527] on span at bounding box center [235, 523] width 15 height 15
click at [238, 527] on input "Include all Make and Models, please - both new and used" at bounding box center [235, 523] width 15 height 15
radio input "true"
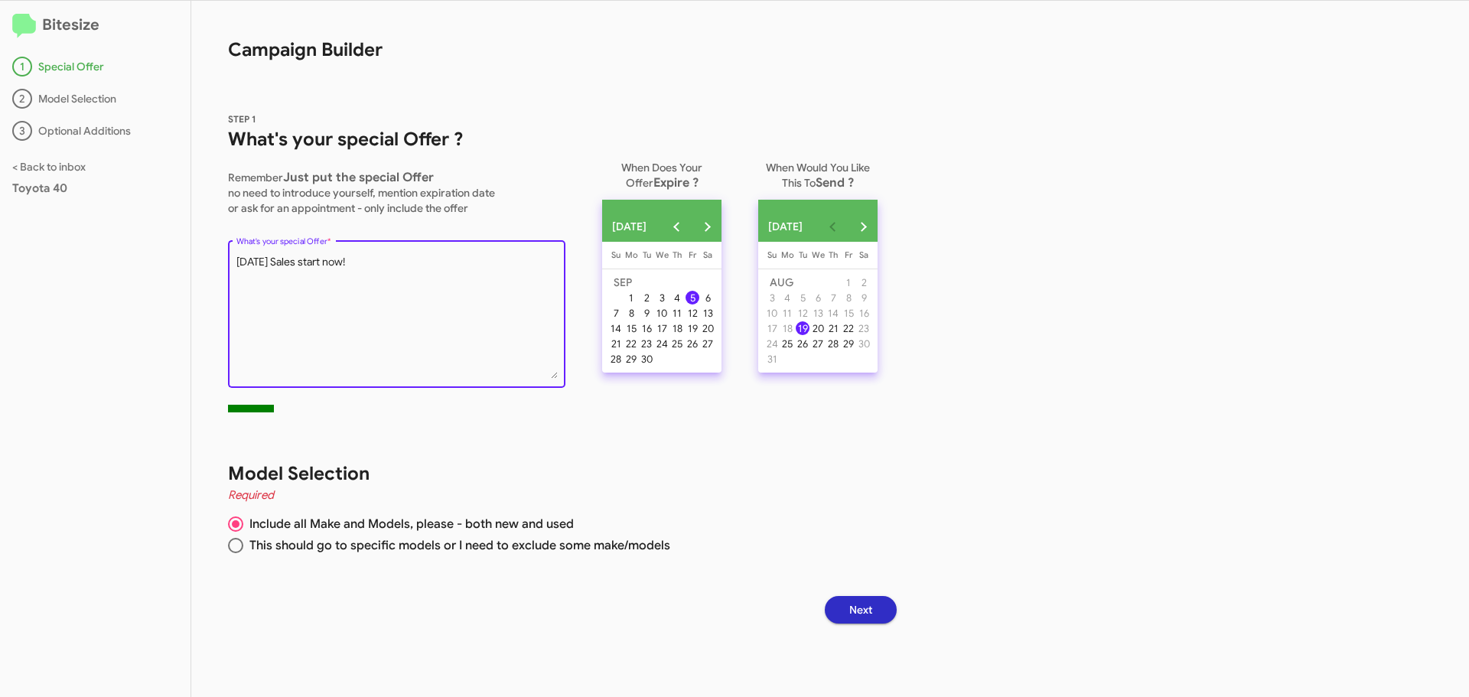
click at [386, 278] on textarea "What's your special Offer *" at bounding box center [396, 317] width 321 height 124
click at [444, 267] on textarea "What's your special Offer *" at bounding box center [396, 317] width 321 height 124
click at [497, 262] on textarea "What's your special Offer *" at bounding box center [396, 317] width 321 height 124
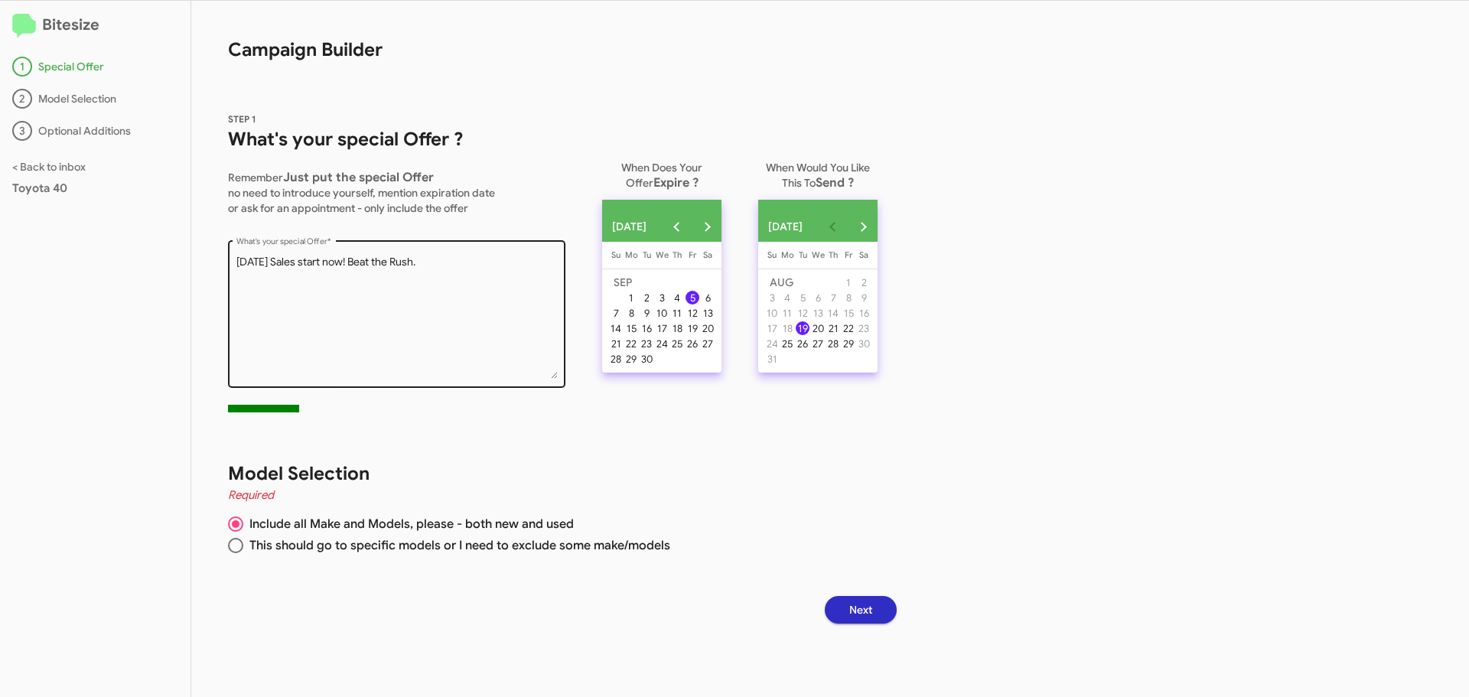
click at [503, 272] on textarea "What's your special Offer *" at bounding box center [396, 317] width 321 height 124
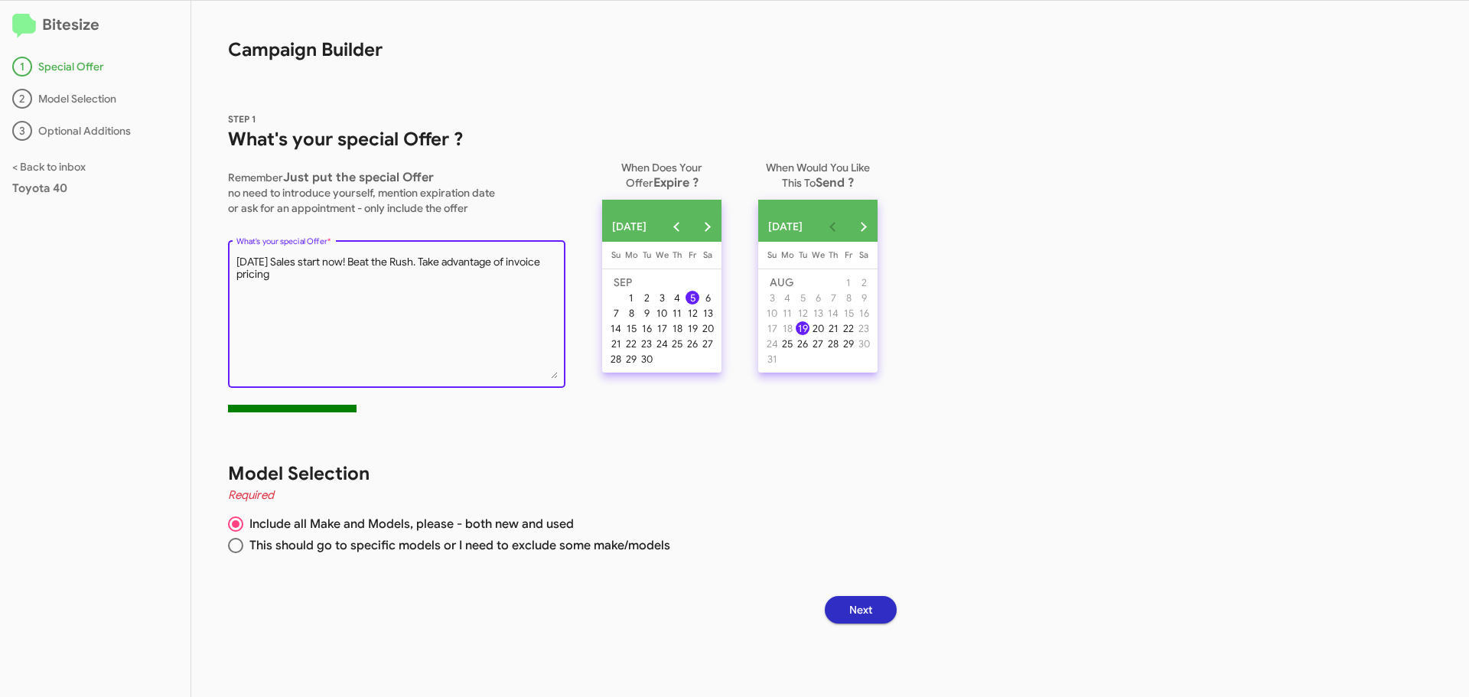
click at [302, 281] on textarea "What's your special Offer *" at bounding box center [396, 317] width 321 height 124
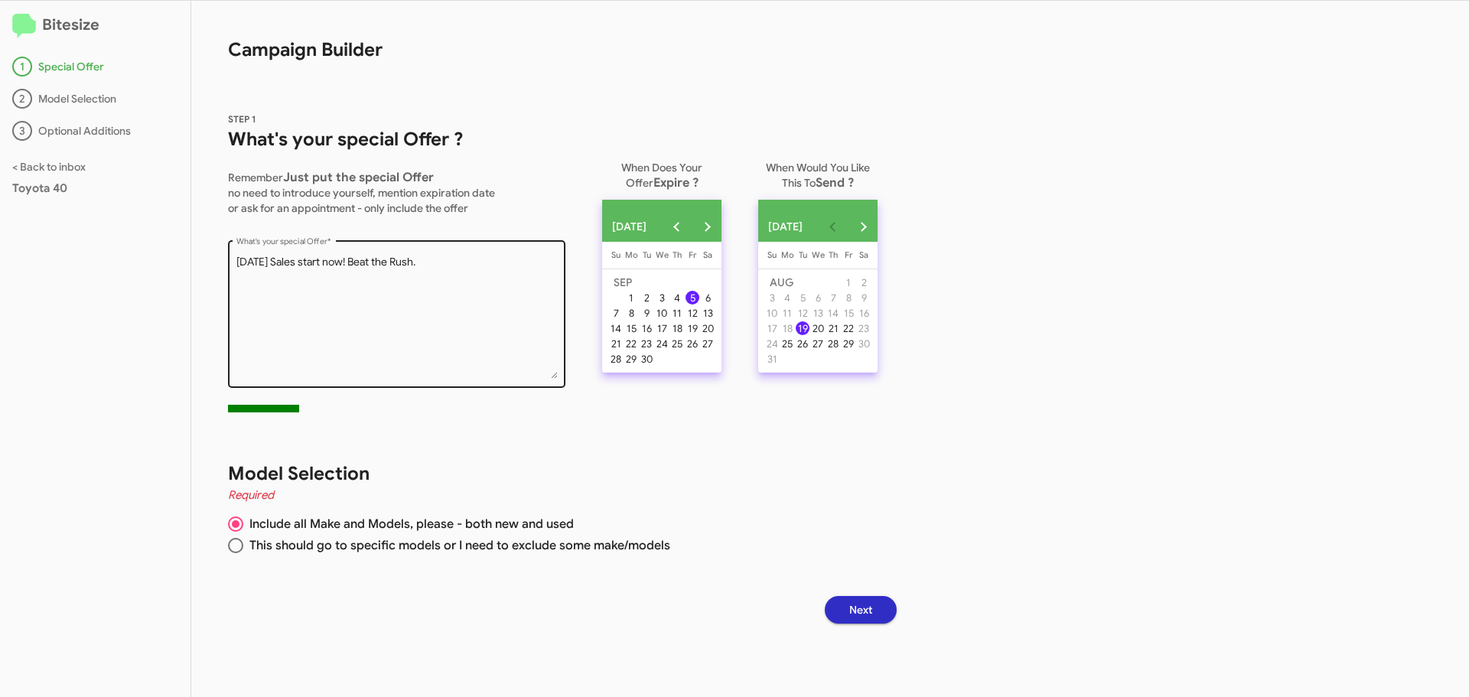
click at [490, 264] on textarea "What's your special Offer *" at bounding box center [396, 317] width 321 height 124
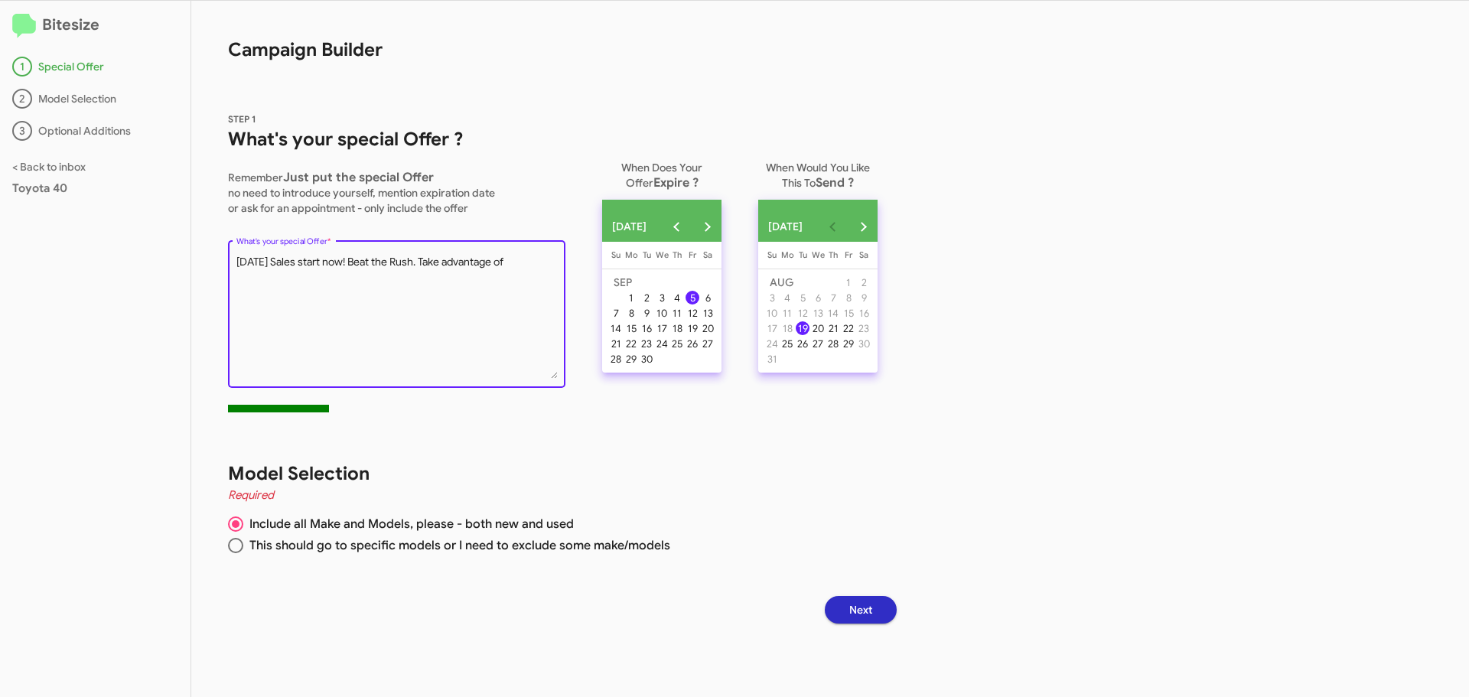
click at [538, 262] on textarea "What's your special Offer *" at bounding box center [396, 317] width 321 height 124
click at [467, 268] on textarea "What's your special Offer *" at bounding box center [396, 317] width 321 height 124
click at [451, 265] on textarea "What's your special Offer *" at bounding box center [396, 317] width 321 height 124
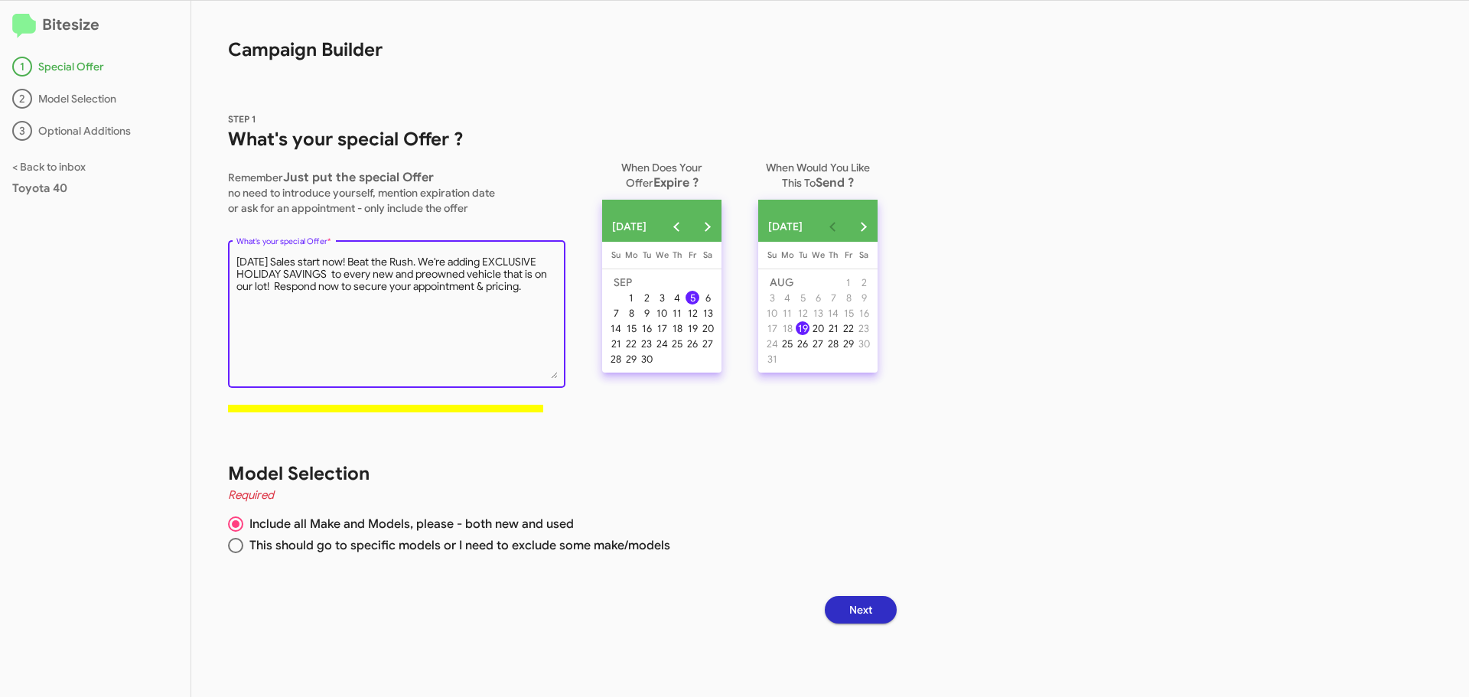
type textarea "[DATE] Sales start now! Beat the Rush. We're adding EXCLUSIVE HOLIDAY SAVINGS t…"
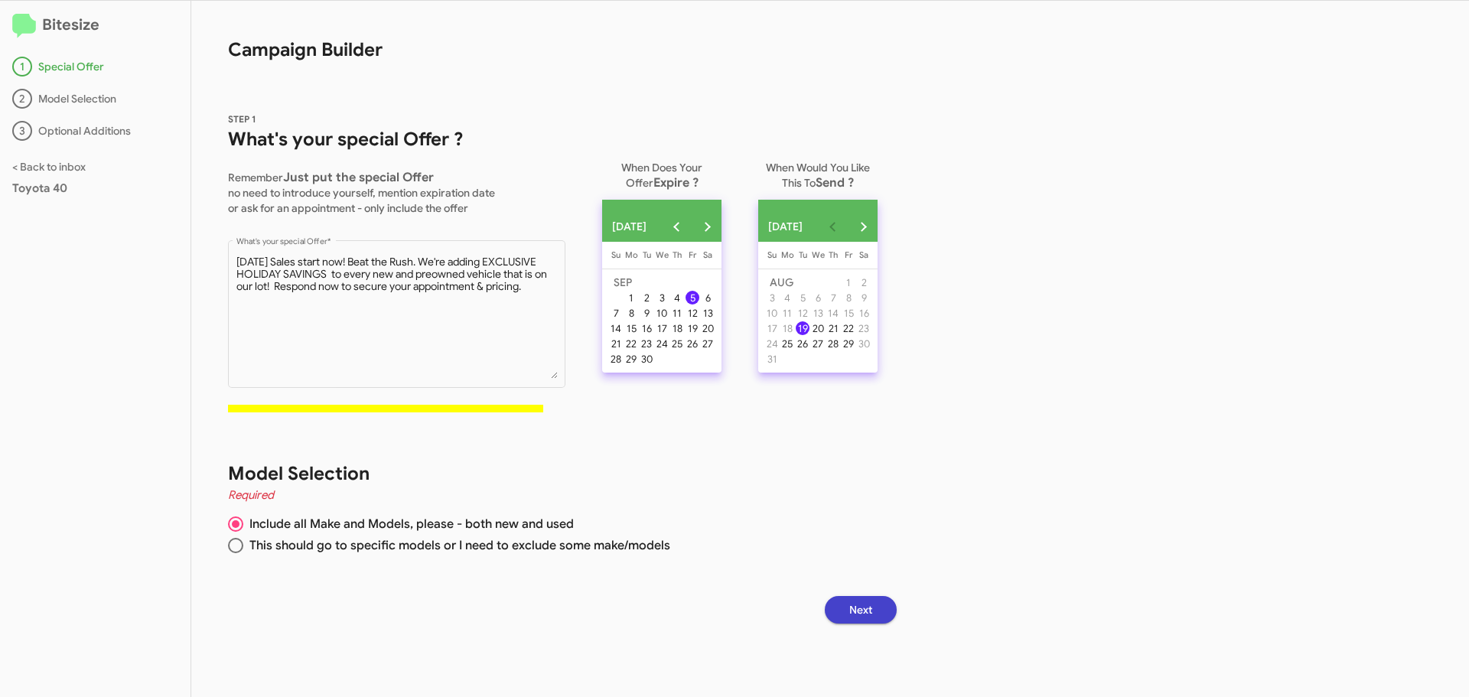
click at [868, 607] on span "Next" at bounding box center [860, 610] width 23 height 28
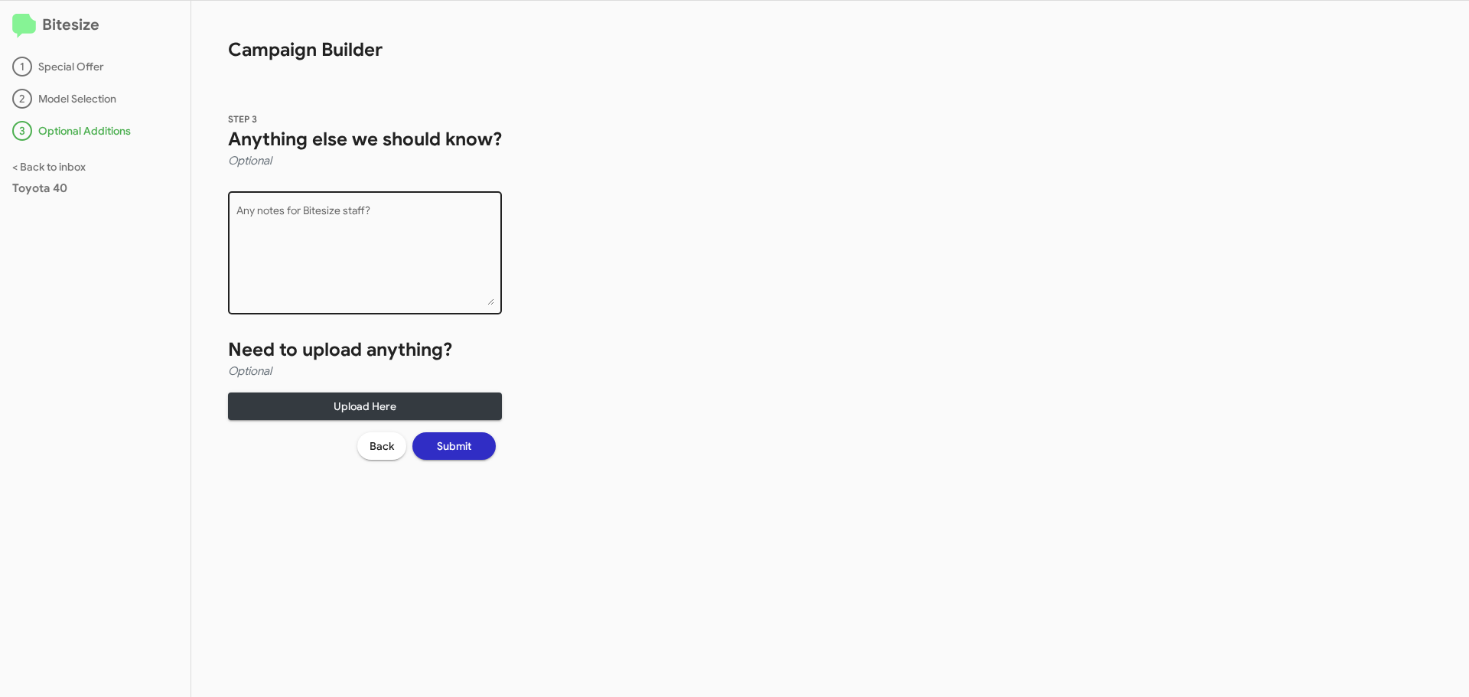
click at [403, 232] on textarea "Any notes for Bitesize staff?" at bounding box center [365, 255] width 258 height 99
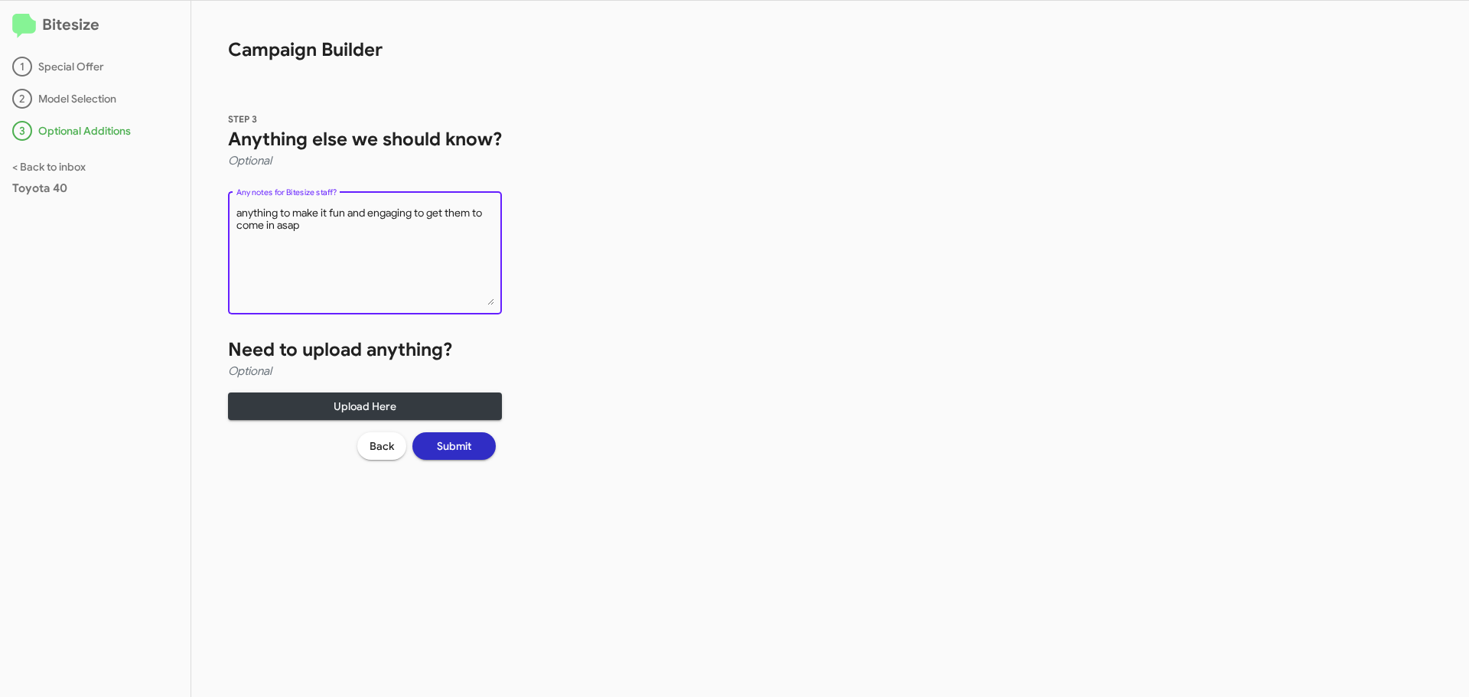
type textarea "anything to make it fun and engaging to get them to come in asap"
click at [455, 448] on span "Submit" at bounding box center [454, 446] width 34 height 28
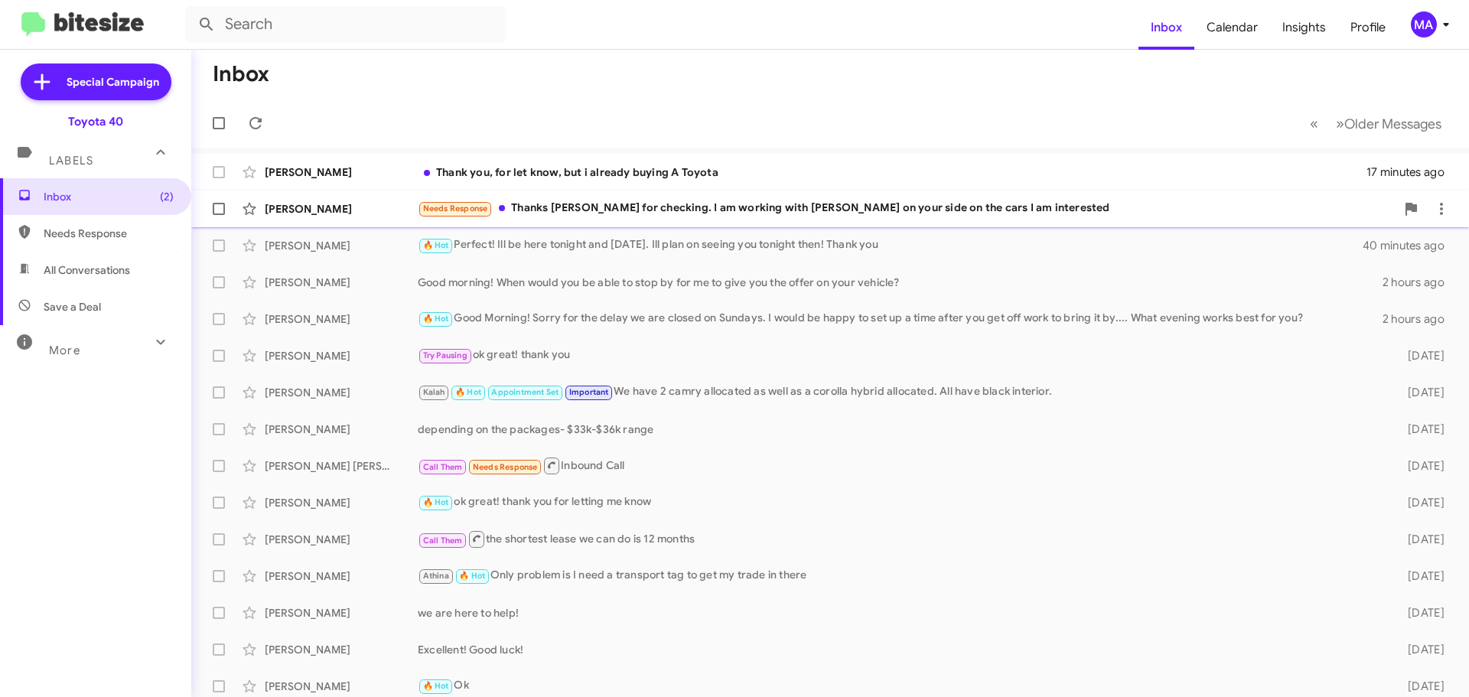
click at [838, 214] on div "Needs Response Thanks [PERSON_NAME] for checking. I am working with [PERSON_NAM…" at bounding box center [907, 209] width 978 height 18
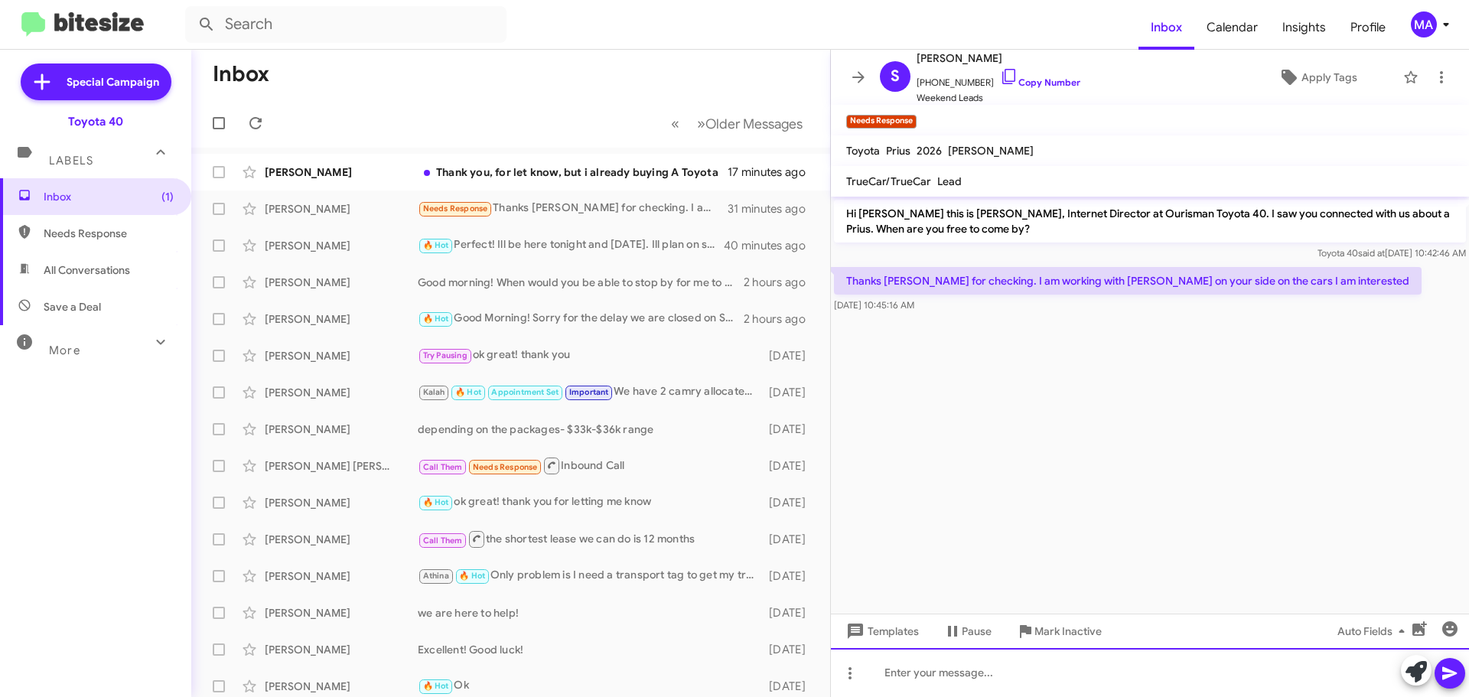
click at [942, 676] on div at bounding box center [1150, 672] width 638 height 49
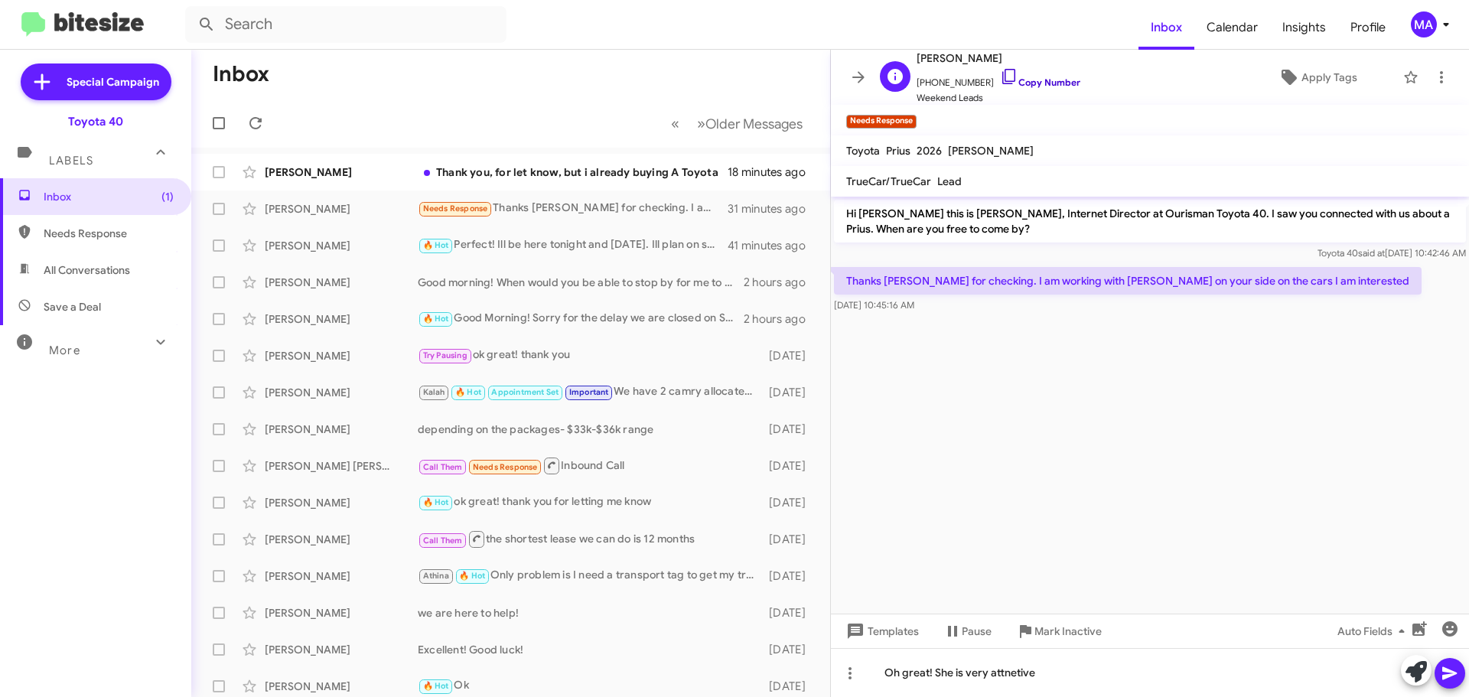
click at [1000, 75] on icon at bounding box center [1009, 76] width 18 height 18
drag, startPoint x: 995, startPoint y: 75, endPoint x: 943, endPoint y: 60, distance: 54.0
click at [1000, 75] on icon at bounding box center [1009, 76] width 18 height 18
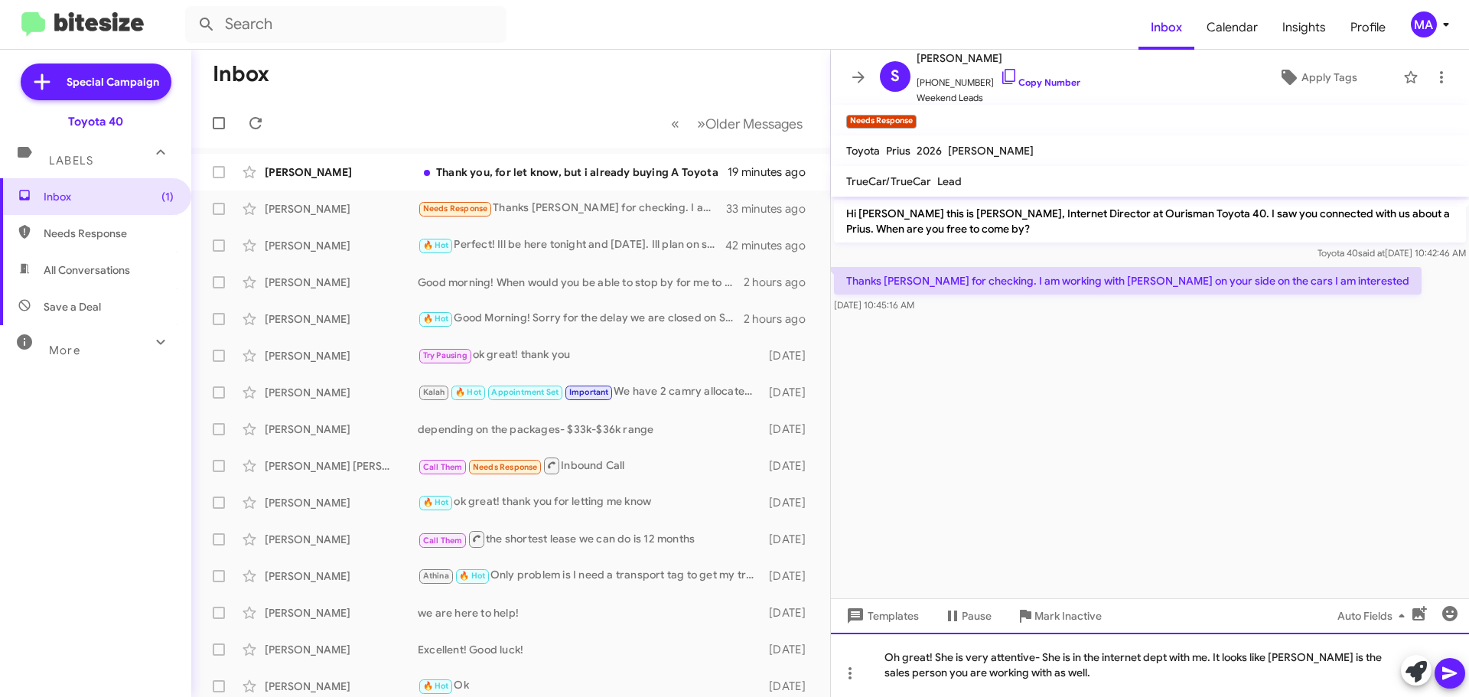
click at [1076, 681] on div "Oh great! She is very attentive- She is in the internet dept with me. It looks …" at bounding box center [1150, 665] width 638 height 64
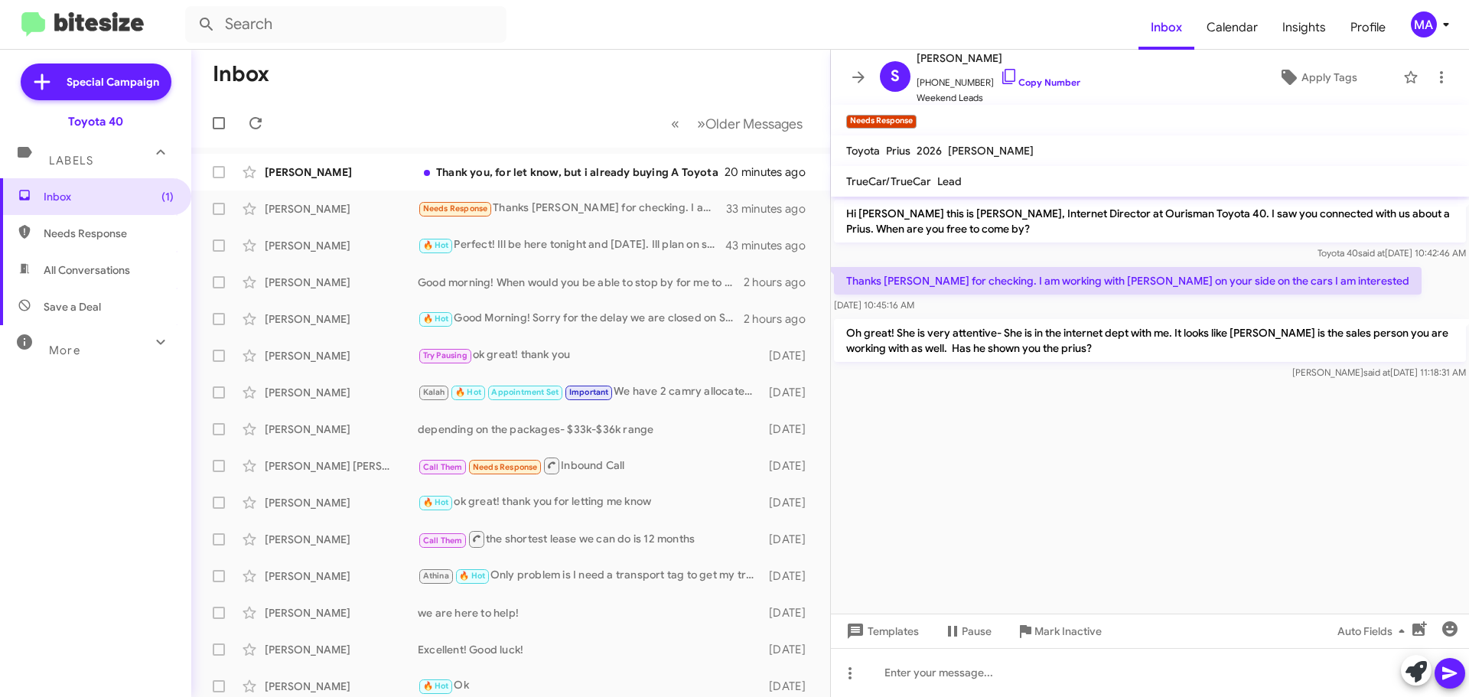
drag, startPoint x: 910, startPoint y: 305, endPoint x: 846, endPoint y: 269, distance: 73.0
click at [846, 269] on div "Thanks [PERSON_NAME] for checking. I am working with [PERSON_NAME] on your side…" at bounding box center [1128, 290] width 588 height 46
copy div "Thanks [PERSON_NAME] for checking. I am working with [PERSON_NAME] on your side…"
click at [1013, 370] on div "[PERSON_NAME] said at [DATE] 11:18:31 AM" at bounding box center [1150, 372] width 632 height 15
click at [1011, 451] on cdk-virtual-scroll-viewport "Hi [PERSON_NAME] this is [PERSON_NAME], Internet Director at Ourisman Toyota 40…" at bounding box center [1150, 405] width 638 height 417
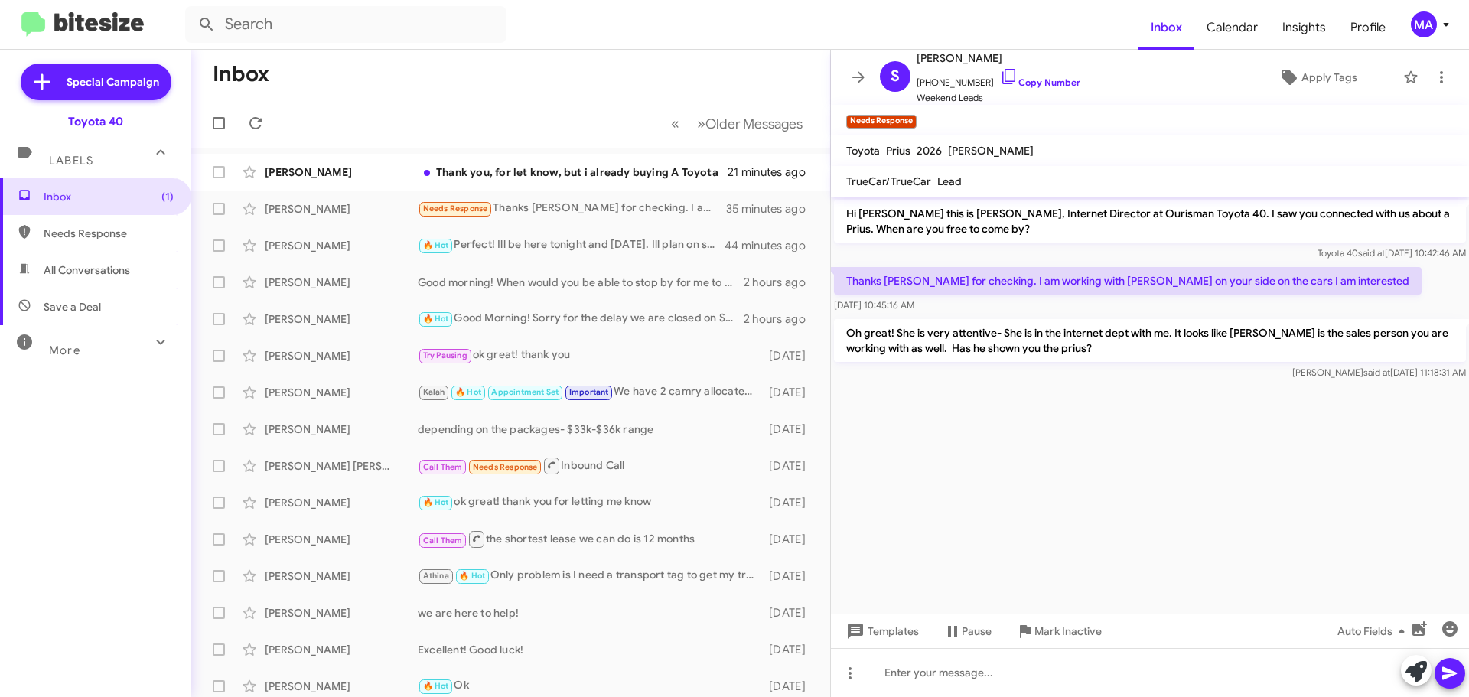
click at [889, 454] on cdk-virtual-scroll-viewport "Hi [PERSON_NAME] this is [PERSON_NAME], Internet Director at Ourisman Toyota 40…" at bounding box center [1150, 405] width 638 height 417
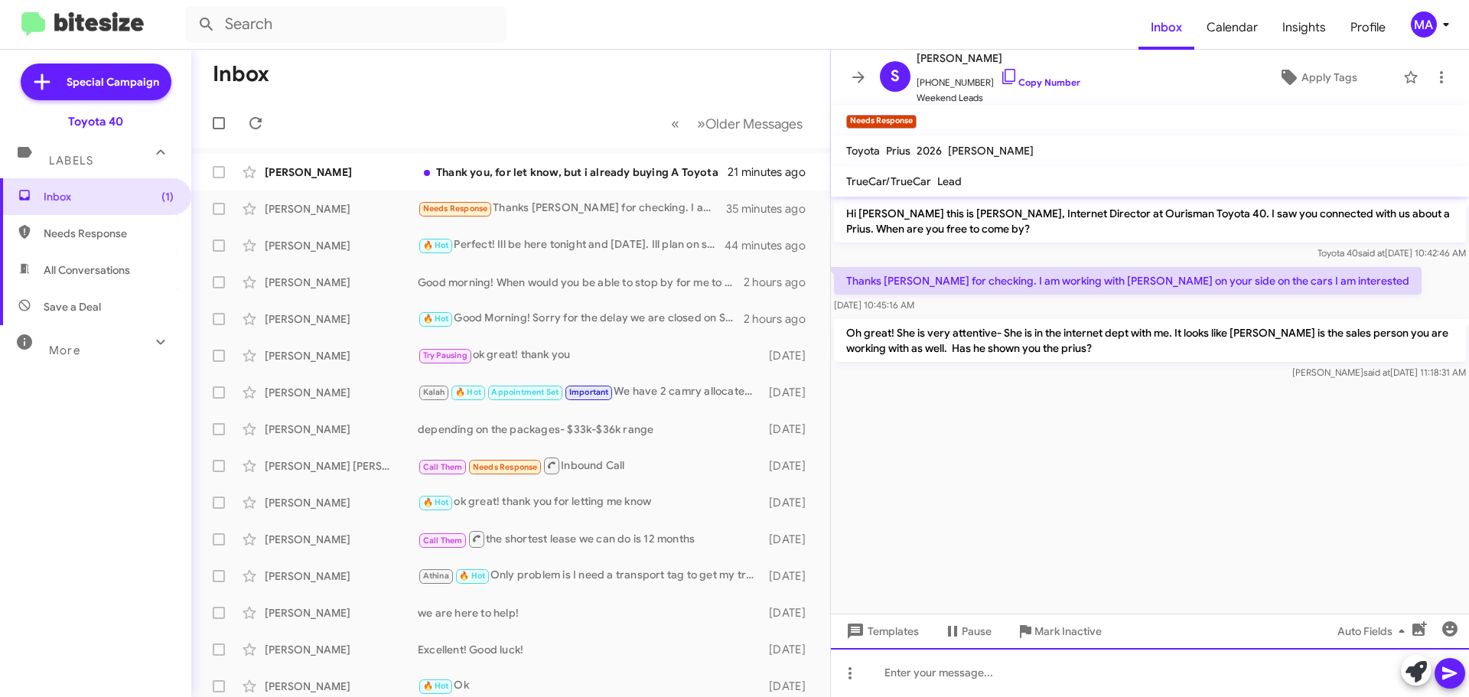
click at [946, 674] on div at bounding box center [1150, 672] width 638 height 49
click at [1356, 677] on div "I just talked to Nick- He is checking on a Rav4 for you- We just had a delivery…" at bounding box center [1150, 672] width 638 height 49
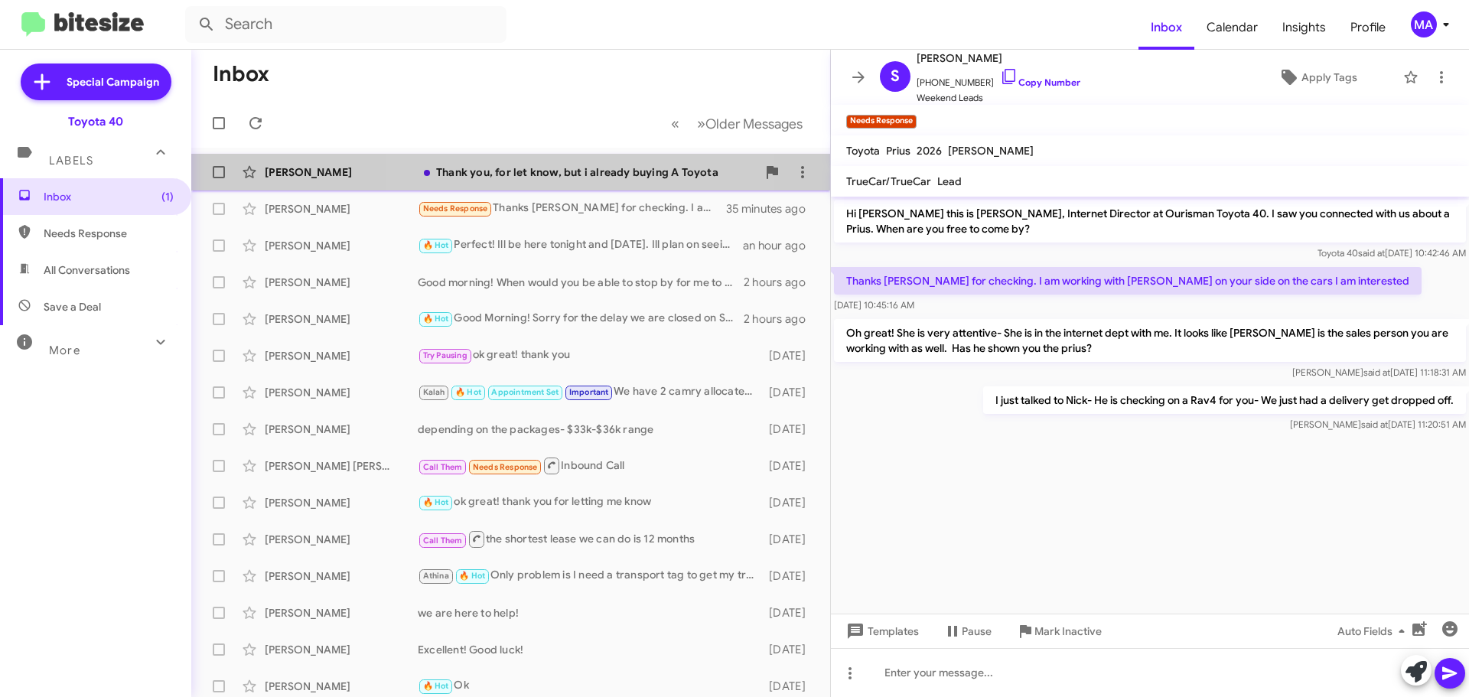
click at [516, 171] on div "Thank you, for let know, but i already buying A Toyota" at bounding box center [587, 171] width 339 height 15
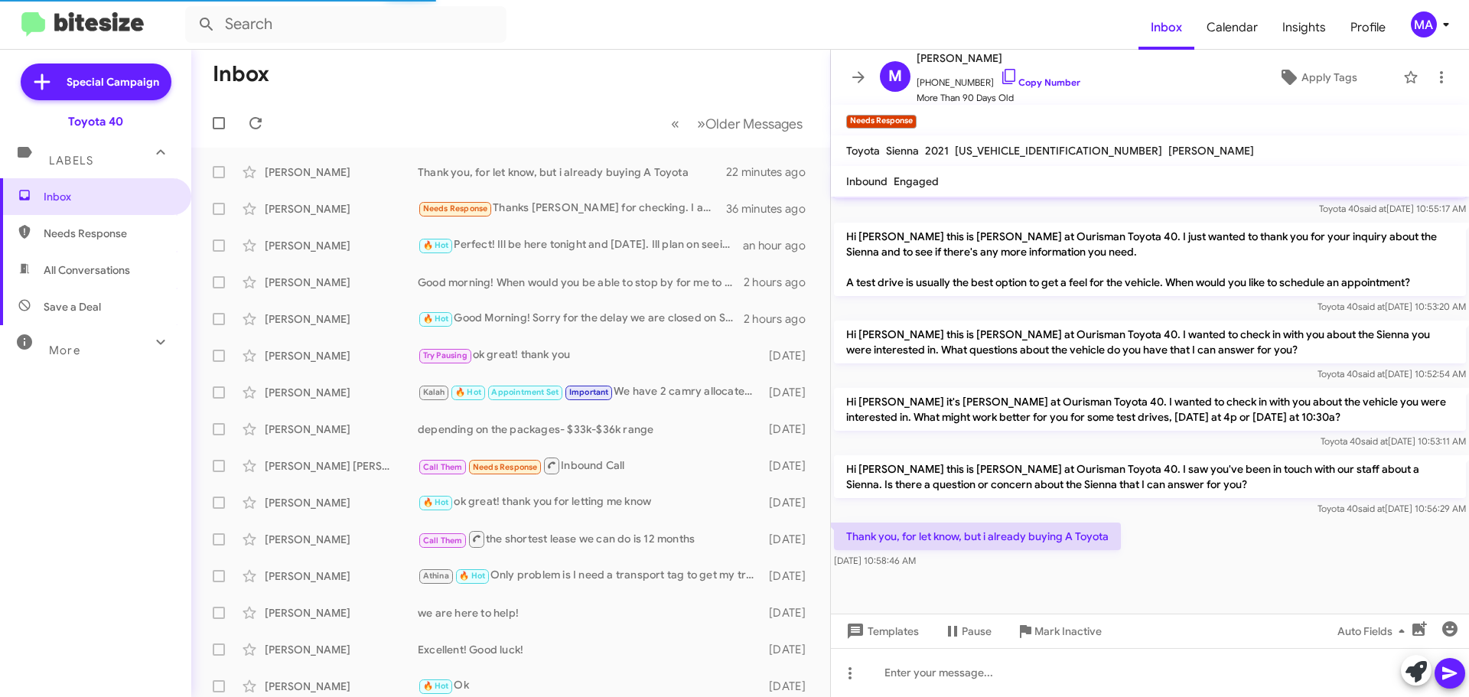
scroll to position [1593, 0]
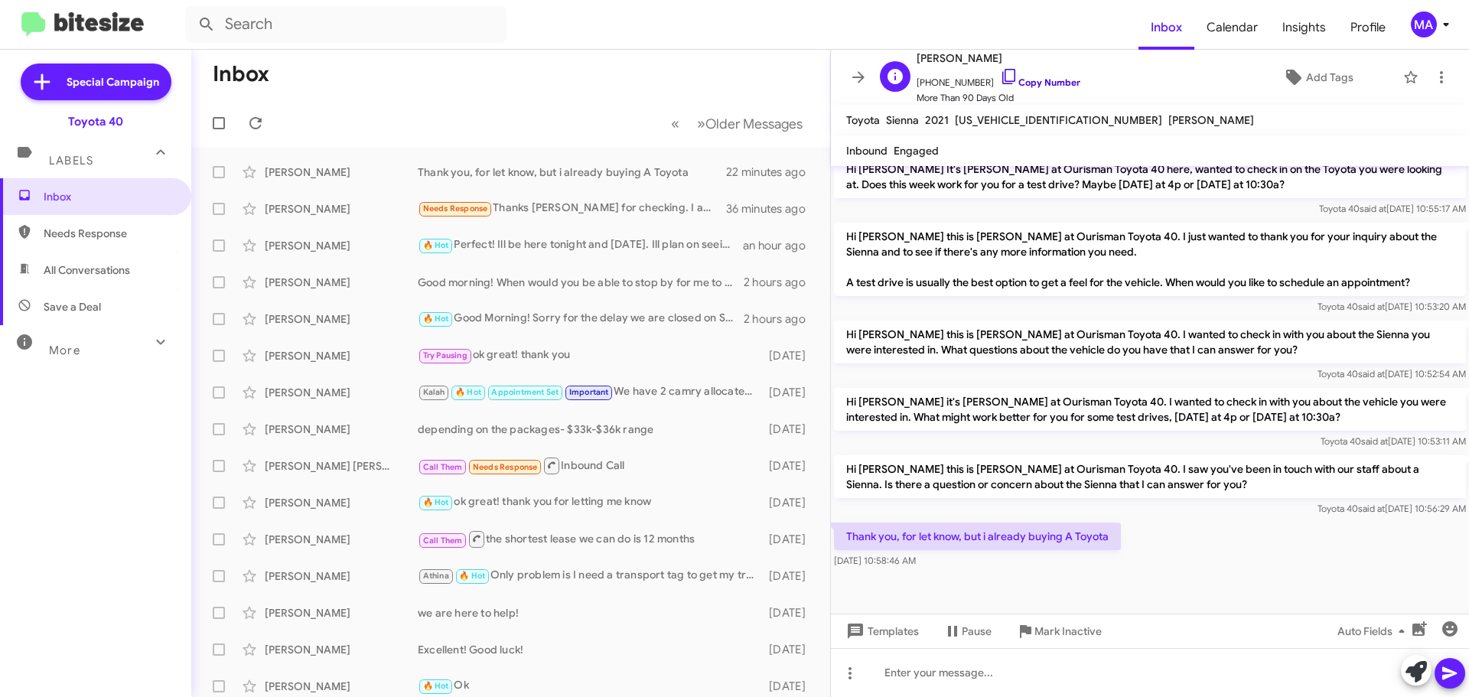
click at [1000, 74] on icon at bounding box center [1009, 76] width 18 height 18
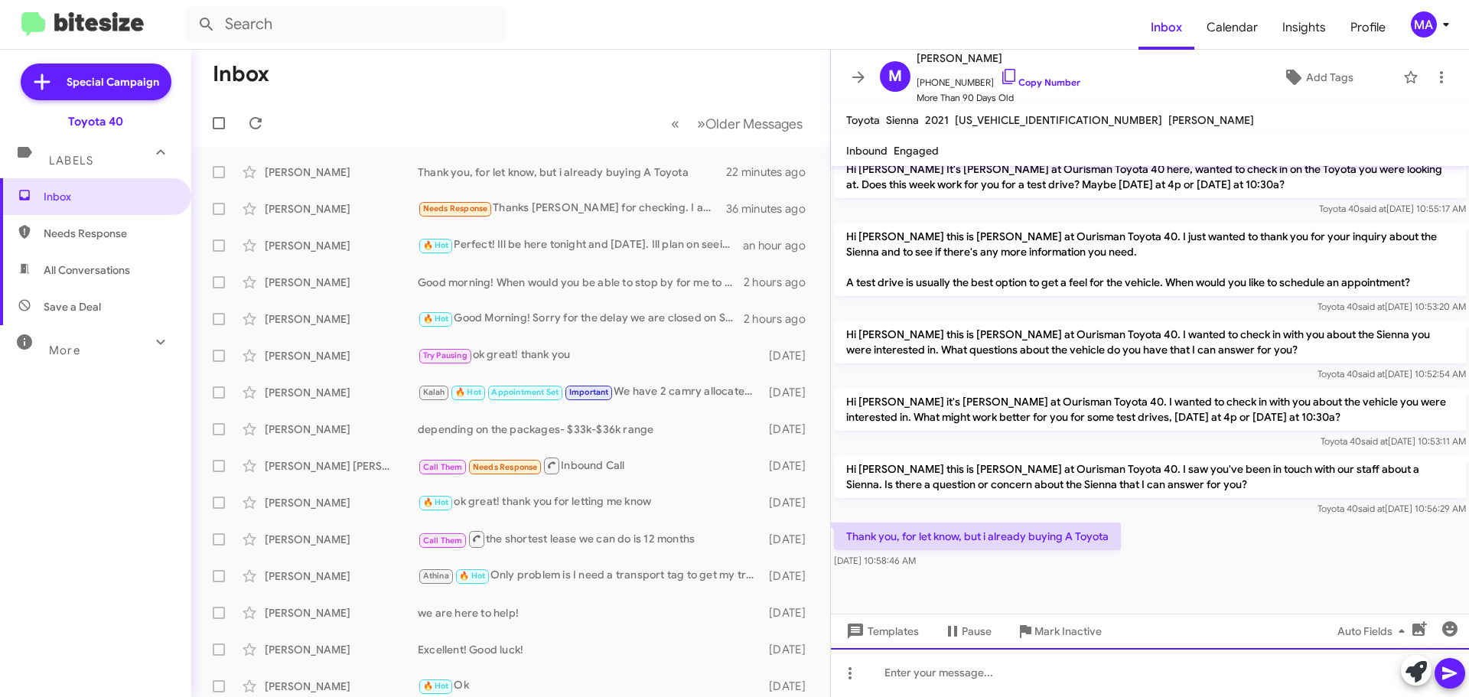
click at [944, 676] on div at bounding box center [1150, 672] width 638 height 49
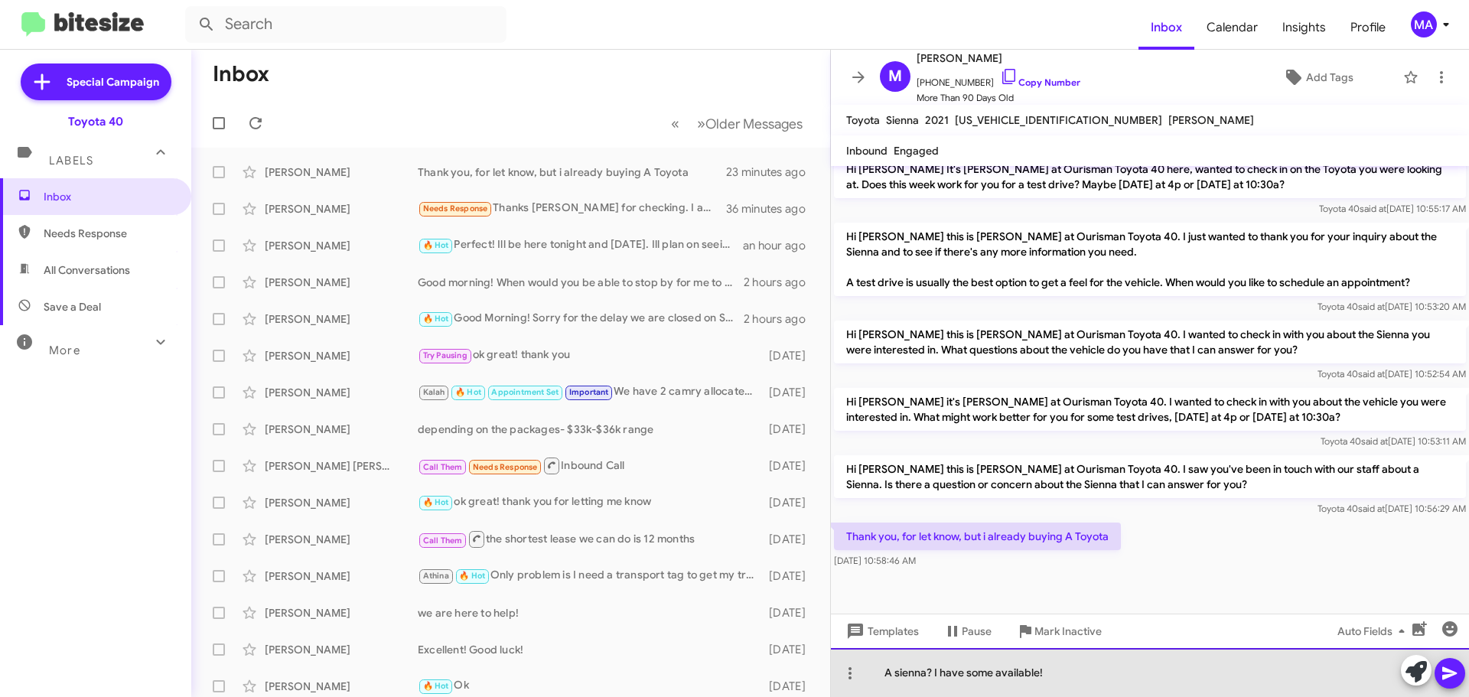
click at [1057, 685] on div "A sienna? I have some available!" at bounding box center [1150, 672] width 638 height 49
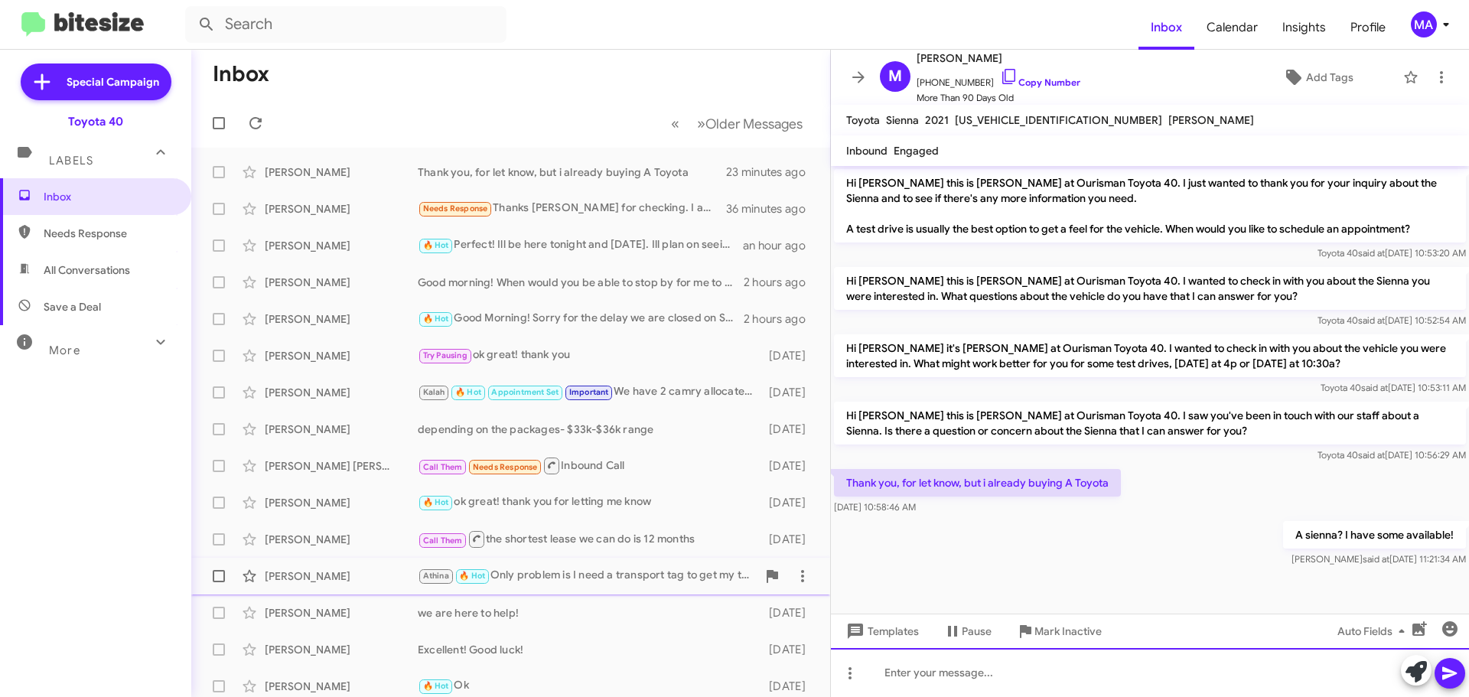
scroll to position [1649, 0]
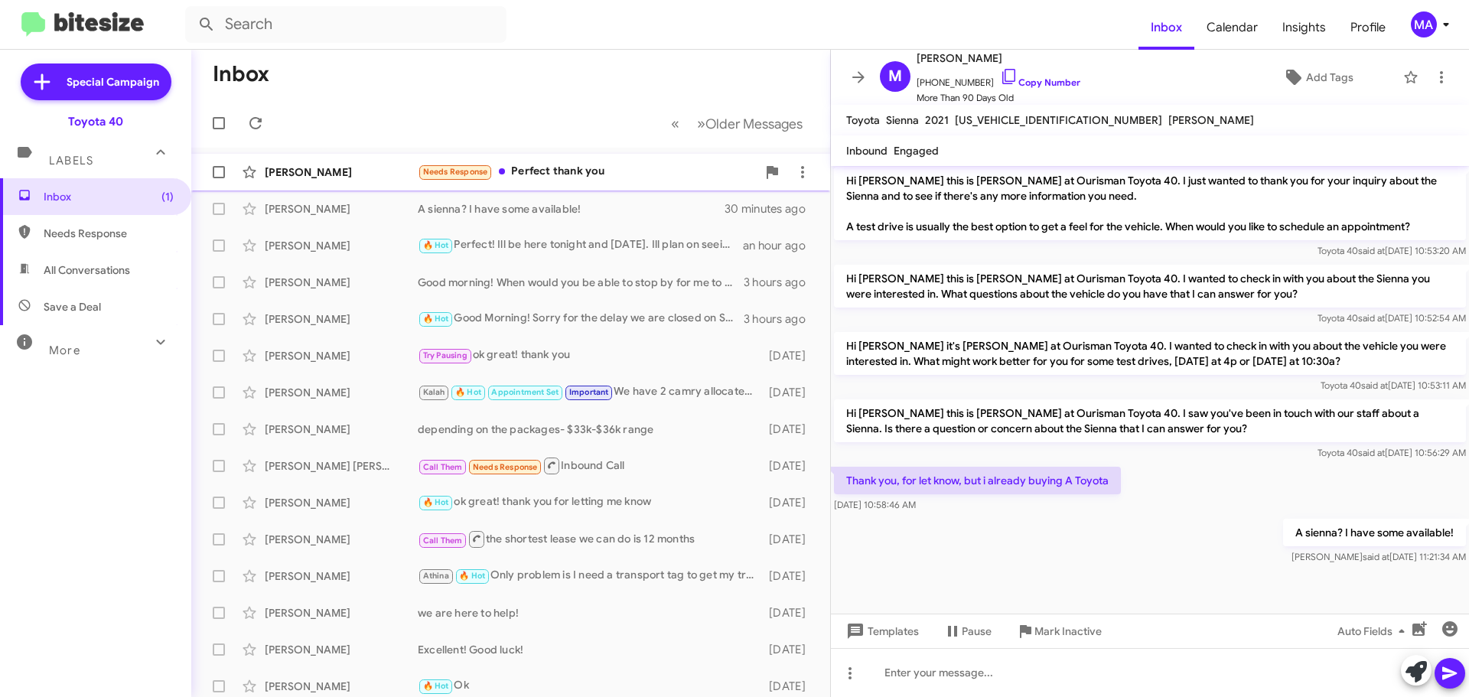
click at [572, 174] on div "Needs Response Perfect thank you" at bounding box center [587, 172] width 339 height 18
